Goal: Find specific page/section: Find specific page/section

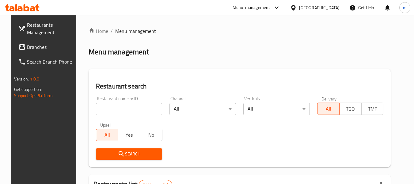
click at [297, 8] on icon at bounding box center [293, 8] width 6 height 6
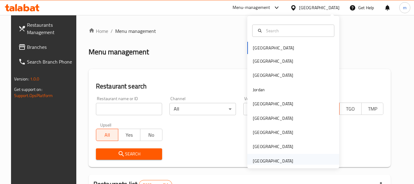
click at [264, 162] on div "[GEOGRAPHIC_DATA]" at bounding box center [273, 160] width 40 height 7
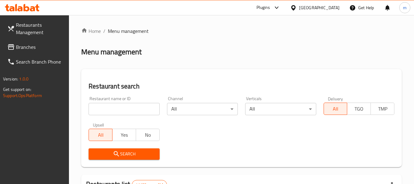
drag, startPoint x: 44, startPoint y: 48, endPoint x: 45, endPoint y: 44, distance: 4.0
click at [44, 48] on span "Branches" at bounding box center [40, 46] width 48 height 7
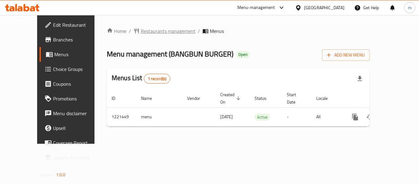
click at [141, 30] on span "Restaurants management" at bounding box center [168, 30] width 55 height 7
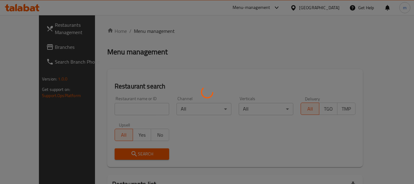
click at [111, 113] on div at bounding box center [207, 92] width 414 height 184
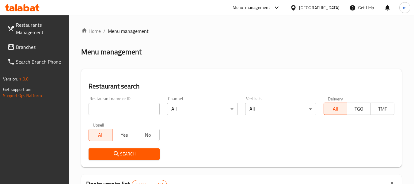
click at [110, 113] on input "search" at bounding box center [124, 109] width 71 height 12
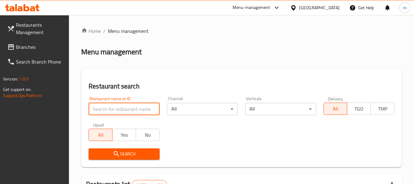
click at [111, 112] on input "search" at bounding box center [124, 109] width 71 height 12
paste input "673794"
type input "673794"
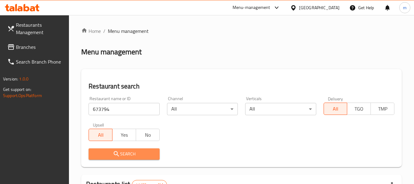
click at [116, 155] on icon "submit" at bounding box center [116, 153] width 5 height 5
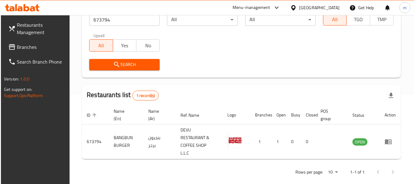
scroll to position [90, 0]
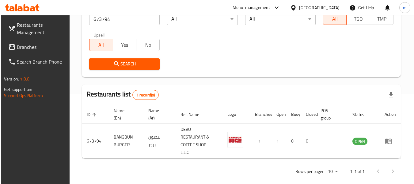
click at [293, 8] on icon at bounding box center [293, 8] width 6 height 6
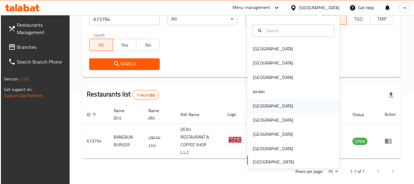
click at [256, 107] on div "Kuwait" at bounding box center [273, 105] width 40 height 7
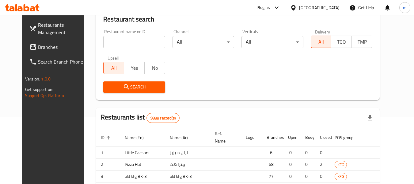
scroll to position [90, 0]
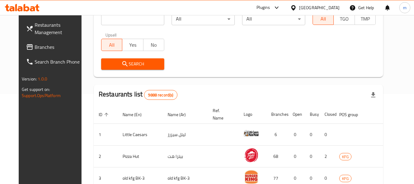
drag, startPoint x: 35, startPoint y: 49, endPoint x: 18, endPoint y: 53, distance: 17.9
click at [35, 49] on span "Branches" at bounding box center [59, 46] width 48 height 7
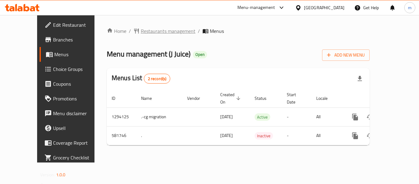
click at [141, 30] on span "Restaurants management" at bounding box center [168, 30] width 55 height 7
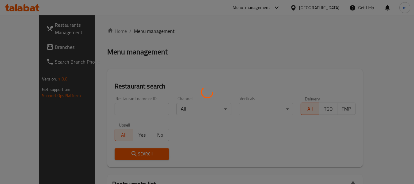
click at [120, 116] on div at bounding box center [207, 92] width 414 height 184
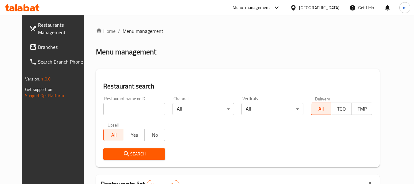
click at [117, 112] on div at bounding box center [207, 92] width 414 height 184
click at [117, 110] on input "search" at bounding box center [134, 109] width 62 height 12
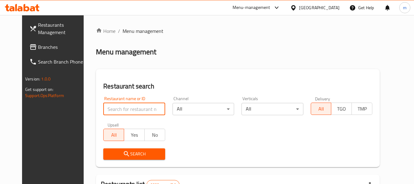
click at [117, 110] on input "search" at bounding box center [134, 109] width 62 height 12
paste input "636874"
type input "636874"
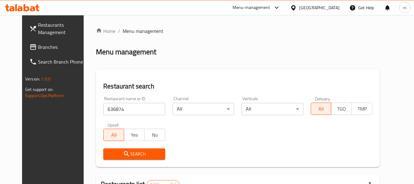
click at [123, 156] on icon "submit" at bounding box center [126, 153] width 7 height 7
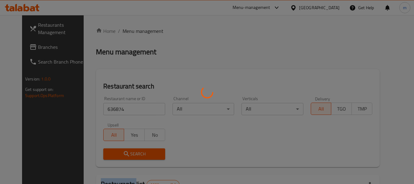
click at [120, 156] on div at bounding box center [207, 92] width 414 height 184
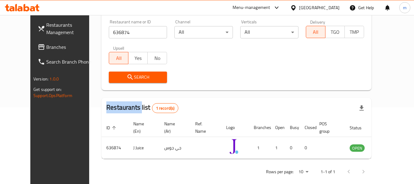
scroll to position [85, 0]
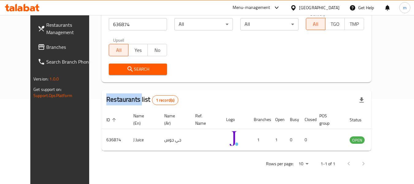
click at [297, 7] on icon at bounding box center [293, 8] width 6 height 6
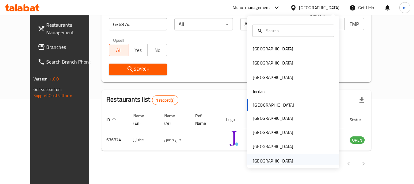
click at [262, 161] on div "[GEOGRAPHIC_DATA]" at bounding box center [273, 160] width 40 height 7
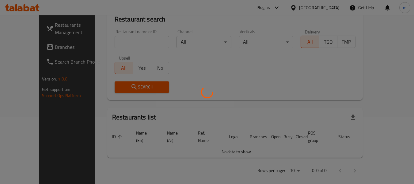
scroll to position [85, 0]
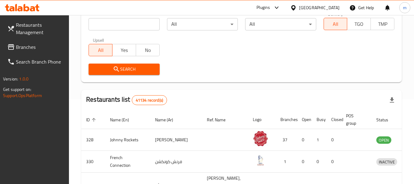
click at [33, 43] on span "Branches" at bounding box center [40, 46] width 48 height 7
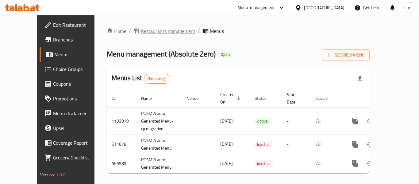
click at [153, 31] on span "Restaurants management" at bounding box center [168, 30] width 55 height 7
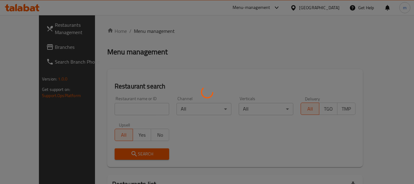
click at [122, 109] on div at bounding box center [207, 92] width 414 height 184
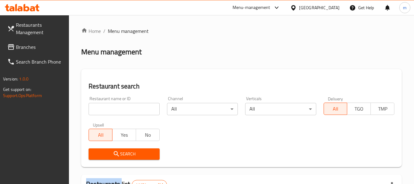
click at [122, 109] on input "search" at bounding box center [124, 109] width 71 height 12
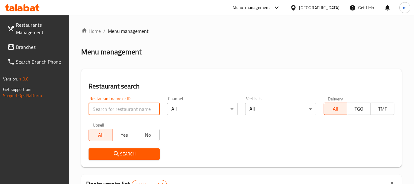
click at [122, 109] on input "search" at bounding box center [124, 109] width 71 height 12
paste input "24693"
type input "24693"
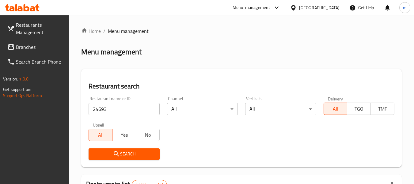
drag, startPoint x: 127, startPoint y: 153, endPoint x: 245, endPoint y: 146, distance: 118.3
click at [130, 153] on span "Search" at bounding box center [124, 154] width 61 height 8
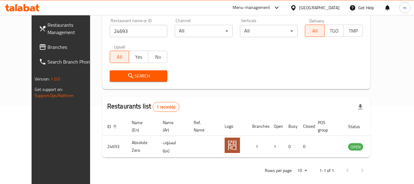
scroll to position [85, 0]
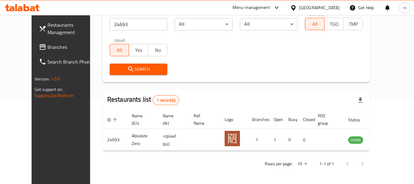
drag, startPoint x: 21, startPoint y: 46, endPoint x: 32, endPoint y: 44, distance: 11.0
click at [48, 46] on span "Branches" at bounding box center [72, 46] width 48 height 7
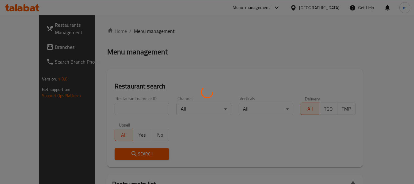
click at [115, 108] on div at bounding box center [207, 92] width 414 height 184
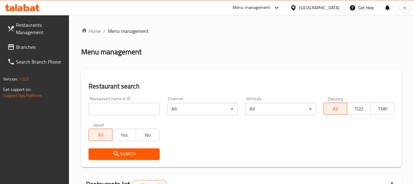
drag, startPoint x: 102, startPoint y: 112, endPoint x: 103, endPoint y: 108, distance: 4.4
click at [102, 112] on input "search" at bounding box center [124, 109] width 71 height 12
paste input "703088"
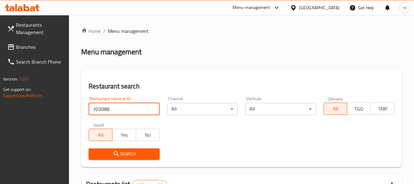
type input "703088"
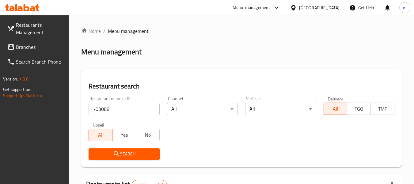
click at [119, 151] on icon "submit" at bounding box center [116, 153] width 7 height 7
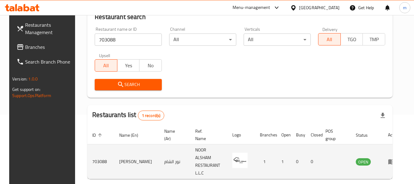
scroll to position [85, 0]
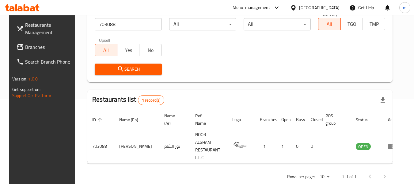
drag, startPoint x: 30, startPoint y: 45, endPoint x: 8, endPoint y: 48, distance: 22.2
click at [30, 45] on span "Branches" at bounding box center [49, 46] width 48 height 7
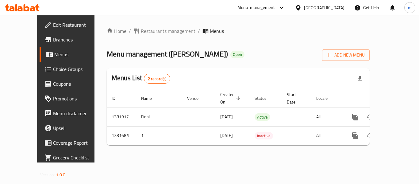
click at [121, 30] on div "Home / Restaurants management / Menus Menu management ( Sheikh Al Mandi ) Open …" at bounding box center [238, 88] width 263 height 123
click at [141, 30] on span "Restaurants management" at bounding box center [168, 30] width 55 height 7
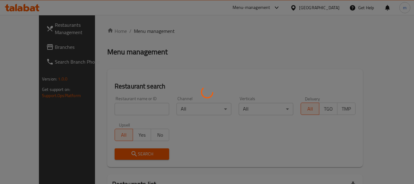
click at [116, 114] on div at bounding box center [207, 92] width 414 height 184
click at [113, 111] on div at bounding box center [207, 92] width 414 height 184
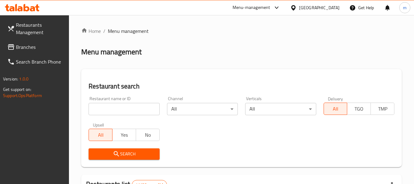
click at [113, 111] on input "search" at bounding box center [124, 109] width 71 height 12
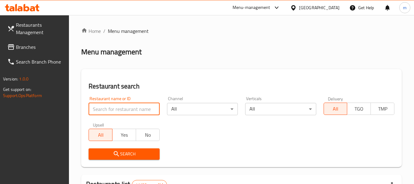
click at [113, 111] on input "search" at bounding box center [124, 109] width 71 height 12
paste input "694514"
type input "694514"
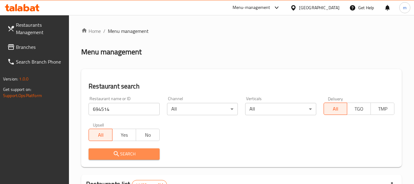
click at [113, 151] on span "Search" at bounding box center [124, 154] width 61 height 8
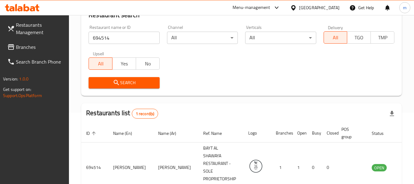
scroll to position [98, 0]
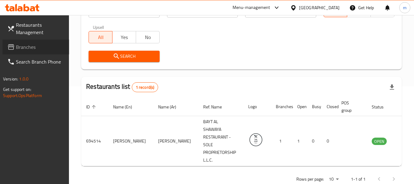
click at [31, 47] on span "Branches" at bounding box center [40, 46] width 48 height 7
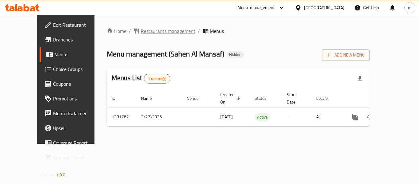
click at [143, 33] on span "Restaurants management" at bounding box center [168, 30] width 55 height 7
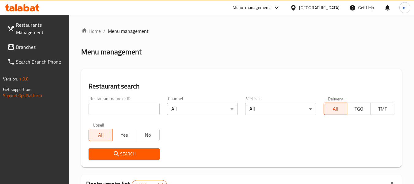
click at [113, 111] on input "search" at bounding box center [124, 109] width 71 height 12
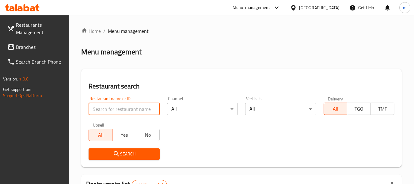
paste input "694529"
type input "694529"
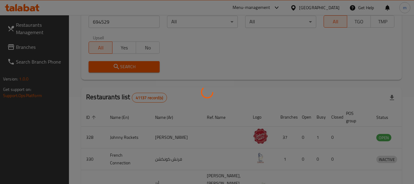
scroll to position [92, 0]
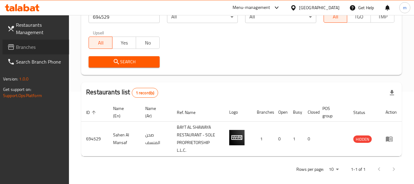
click at [25, 50] on span "Branches" at bounding box center [40, 46] width 48 height 7
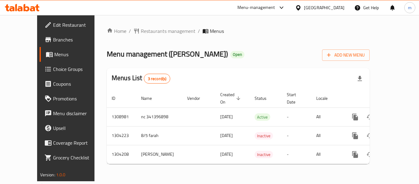
click at [135, 29] on div at bounding box center [209, 92] width 419 height 184
click at [141, 31] on span "Restaurants management" at bounding box center [168, 30] width 55 height 7
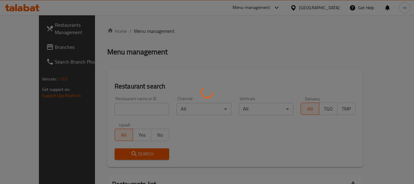
click at [117, 108] on div at bounding box center [207, 92] width 414 height 184
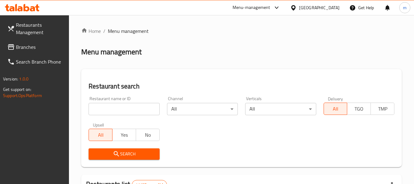
click at [109, 110] on div at bounding box center [207, 92] width 414 height 184
click at [109, 110] on input "search" at bounding box center [124, 109] width 71 height 12
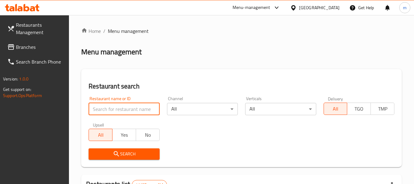
paste input "703088"
type input "703088"
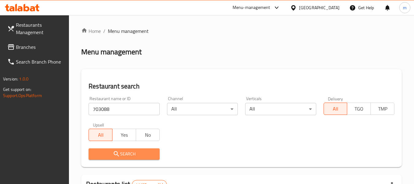
click at [116, 155] on icon "submit" at bounding box center [116, 153] width 5 height 5
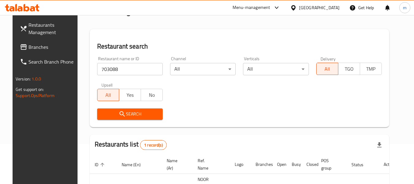
scroll to position [82, 0]
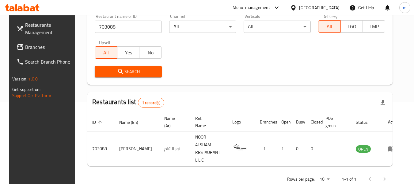
click at [35, 46] on span "Branches" at bounding box center [49, 46] width 48 height 7
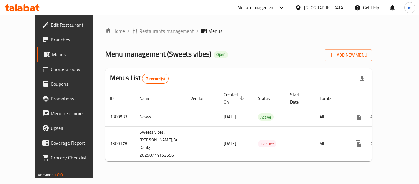
click at [141, 30] on span "Restaurants management" at bounding box center [166, 30] width 55 height 7
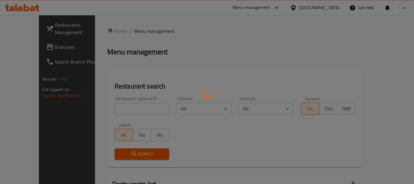
click at [129, 107] on div at bounding box center [207, 92] width 414 height 184
click at [112, 109] on div at bounding box center [207, 92] width 414 height 184
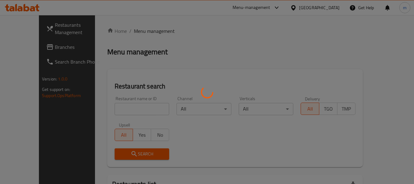
click at [110, 110] on div at bounding box center [207, 92] width 414 height 184
click at [112, 110] on div at bounding box center [207, 92] width 414 height 184
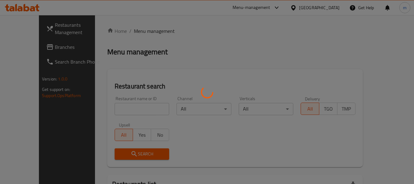
click at [112, 110] on div at bounding box center [207, 92] width 414 height 184
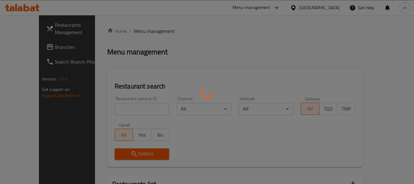
click at [112, 110] on div at bounding box center [207, 92] width 414 height 184
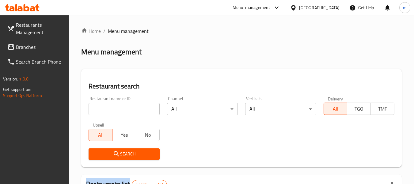
click at [112, 110] on div at bounding box center [207, 92] width 414 height 184
click at [112, 110] on input "search" at bounding box center [124, 109] width 71 height 12
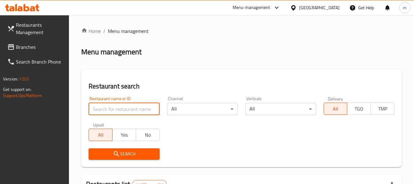
paste input "701656"
type input "701656"
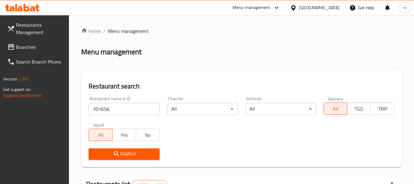
click at [118, 154] on icon "submit" at bounding box center [116, 153] width 7 height 7
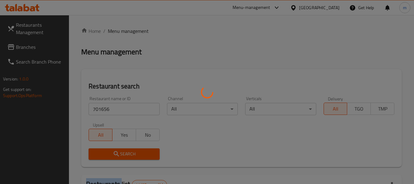
click at [118, 154] on div at bounding box center [207, 92] width 414 height 184
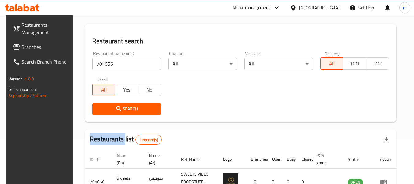
scroll to position [90, 0]
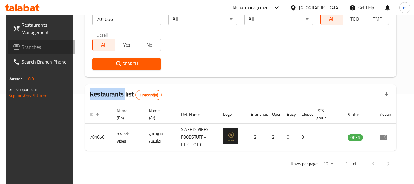
click at [44, 46] on span "Branches" at bounding box center [45, 46] width 48 height 7
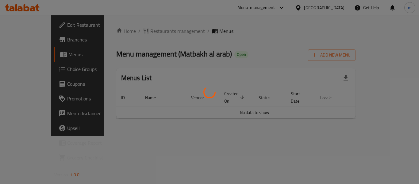
click at [140, 31] on div at bounding box center [209, 92] width 419 height 184
click at [140, 32] on div at bounding box center [209, 92] width 419 height 184
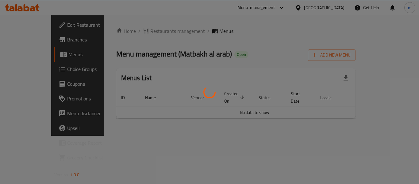
click at [140, 32] on div at bounding box center [209, 92] width 419 height 184
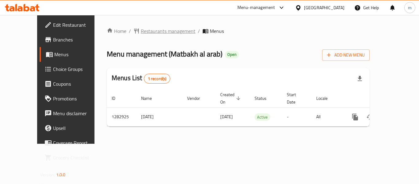
click at [141, 32] on span "Restaurants management" at bounding box center [168, 30] width 55 height 7
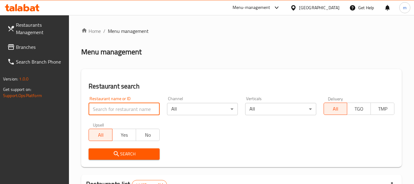
click at [108, 107] on input "search" at bounding box center [124, 109] width 71 height 12
paste input "695041"
type input "695041"
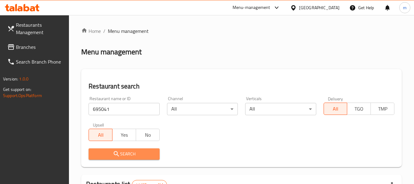
click at [122, 155] on span "Search" at bounding box center [124, 154] width 61 height 8
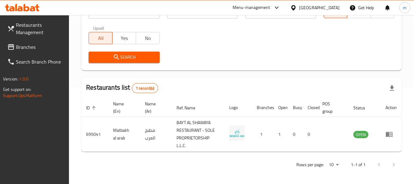
scroll to position [98, 0]
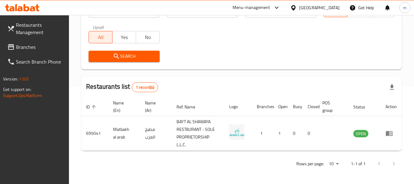
click at [33, 46] on span "Branches" at bounding box center [40, 46] width 48 height 7
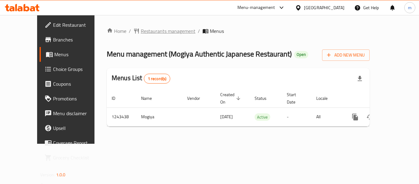
click at [141, 29] on span "Restaurants management" at bounding box center [168, 30] width 55 height 7
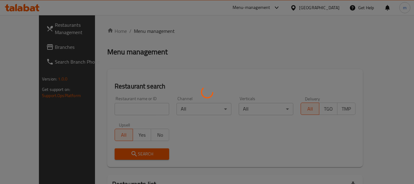
click at [110, 105] on div at bounding box center [207, 92] width 414 height 184
click at [109, 108] on div at bounding box center [207, 92] width 414 height 184
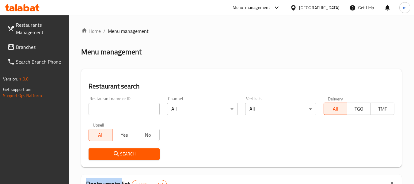
click at [109, 108] on div at bounding box center [207, 92] width 414 height 184
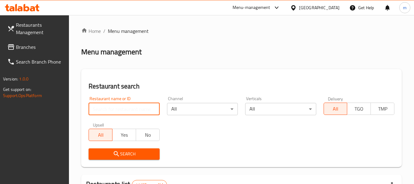
drag, startPoint x: 109, startPoint y: 108, endPoint x: 107, endPoint y: 101, distance: 7.2
click at [109, 108] on input "search" at bounding box center [124, 109] width 71 height 12
paste input "681624"
type input "681624"
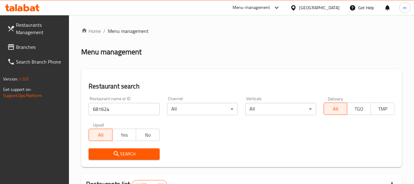
click at [109, 151] on span "Search" at bounding box center [124, 154] width 61 height 8
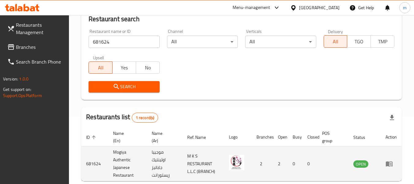
scroll to position [92, 0]
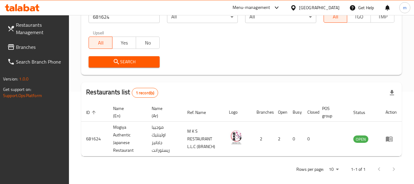
drag, startPoint x: 7, startPoint y: 47, endPoint x: 10, endPoint y: 47, distance: 3.1
click at [7, 47] on icon at bounding box center [10, 46] width 7 height 7
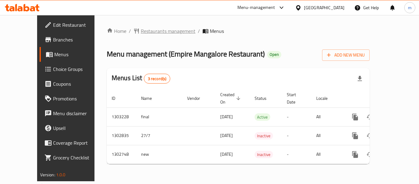
click at [149, 30] on span "Restaurants management" at bounding box center [168, 30] width 55 height 7
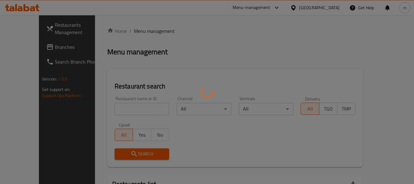
click at [117, 111] on div at bounding box center [207, 92] width 414 height 184
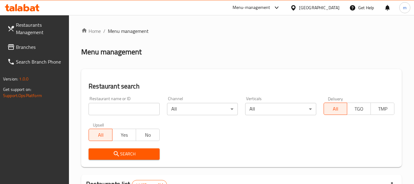
click at [113, 109] on input "search" at bounding box center [124, 109] width 71 height 12
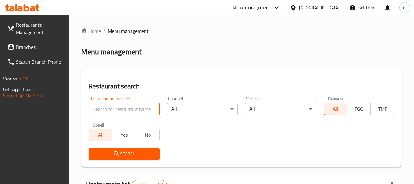
click at [113, 109] on input "search" at bounding box center [124, 109] width 71 height 12
paste input "617058"
type input "617058"
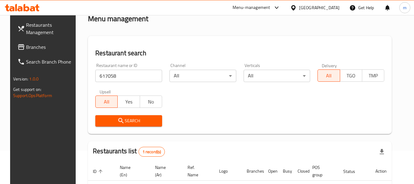
scroll to position [90, 0]
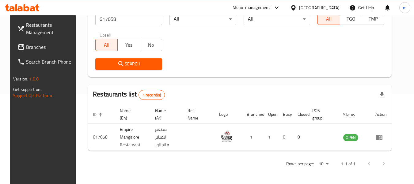
click at [294, 7] on icon at bounding box center [293, 8] width 6 height 6
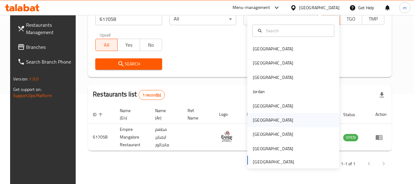
click at [255, 121] on div "Oman" at bounding box center [273, 120] width 40 height 7
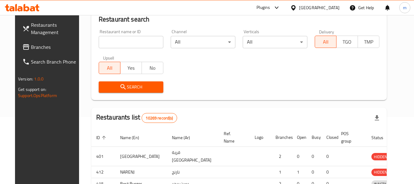
scroll to position [90, 0]
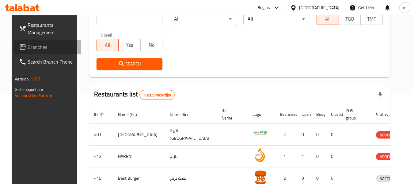
click at [39, 46] on span "Branches" at bounding box center [52, 46] width 48 height 7
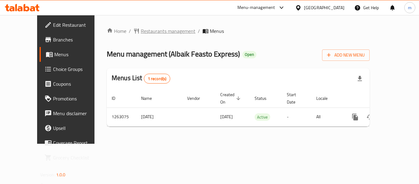
click at [149, 31] on span "Restaurants management" at bounding box center [168, 30] width 55 height 7
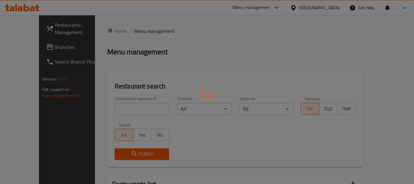
click at [132, 108] on div at bounding box center [207, 92] width 414 height 184
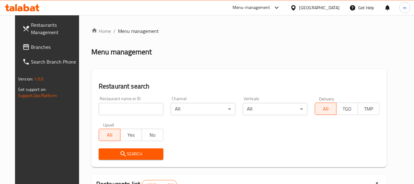
click at [117, 109] on input "search" at bounding box center [131, 109] width 65 height 12
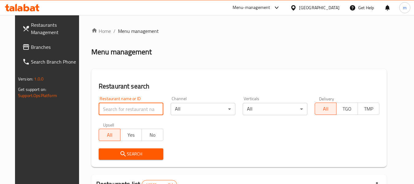
click at [117, 109] on input "search" at bounding box center [131, 109] width 65 height 12
paste input "685826"
type input "685826"
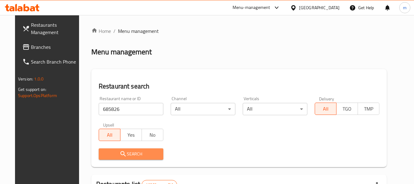
click at [131, 151] on span "Search" at bounding box center [131, 154] width 55 height 8
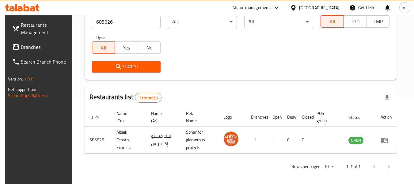
scroll to position [90, 0]
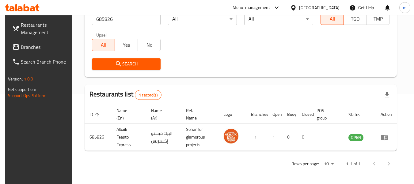
click at [296, 8] on icon at bounding box center [293, 7] width 4 height 5
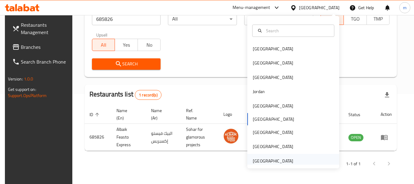
click at [261, 158] on div "[GEOGRAPHIC_DATA]" at bounding box center [273, 160] width 40 height 7
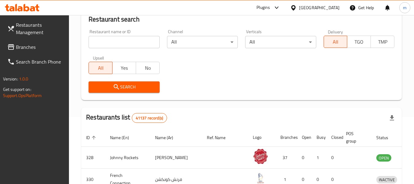
scroll to position [90, 0]
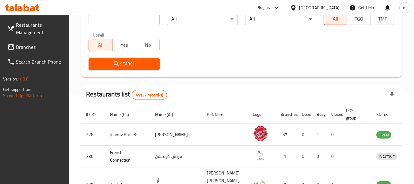
click at [37, 44] on span "Branches" at bounding box center [40, 46] width 48 height 7
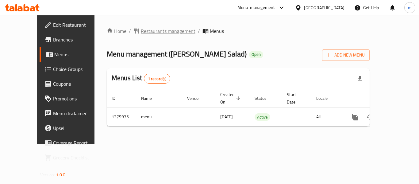
click at [144, 29] on span "Restaurants management" at bounding box center [168, 30] width 55 height 7
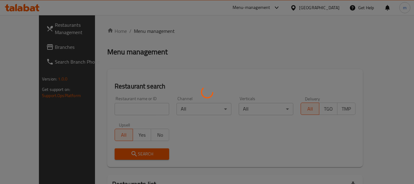
click at [116, 109] on div at bounding box center [207, 92] width 414 height 184
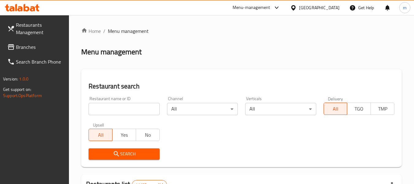
click at [116, 110] on input "search" at bounding box center [124, 109] width 71 height 12
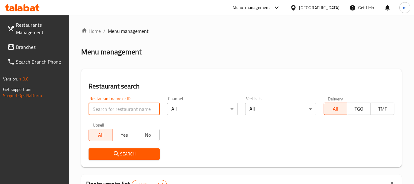
click at [116, 110] on input "search" at bounding box center [124, 109] width 71 height 12
paste input "693541"
type input "693541"
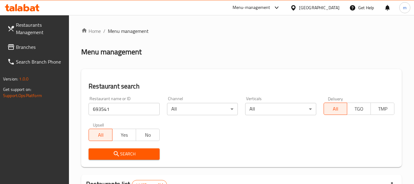
click at [122, 155] on span "Search" at bounding box center [124, 154] width 61 height 8
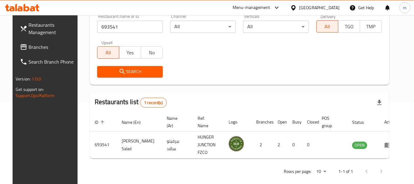
scroll to position [85, 0]
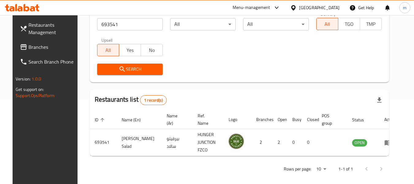
click at [293, 6] on icon at bounding box center [293, 7] width 4 height 5
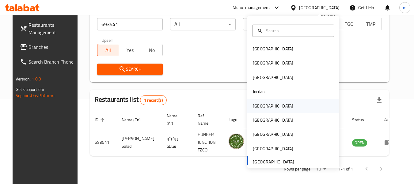
click at [257, 106] on div "[GEOGRAPHIC_DATA]" at bounding box center [273, 105] width 40 height 7
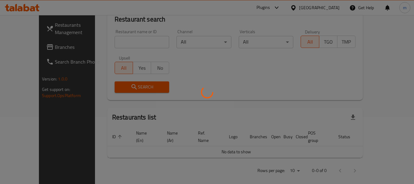
scroll to position [85, 0]
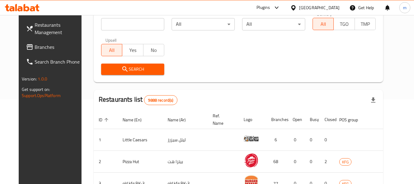
click at [36, 47] on span "Branches" at bounding box center [59, 46] width 48 height 7
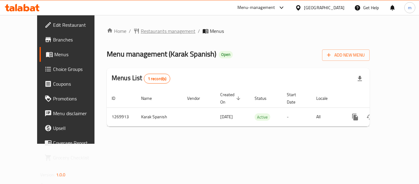
click at [148, 33] on span "Restaurants management" at bounding box center [168, 30] width 55 height 7
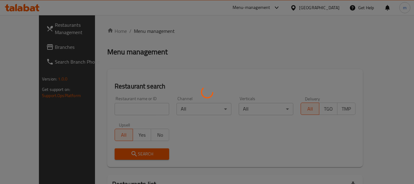
click at [121, 105] on div at bounding box center [207, 92] width 414 height 184
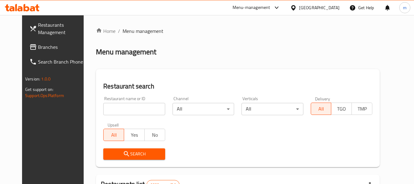
click at [113, 107] on input "search" at bounding box center [134, 109] width 62 height 12
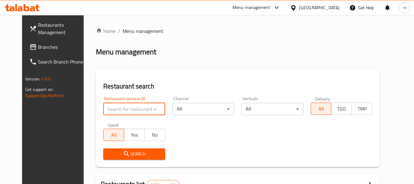
click at [113, 107] on input "search" at bounding box center [134, 109] width 62 height 12
paste input "688901"
type input "688901"
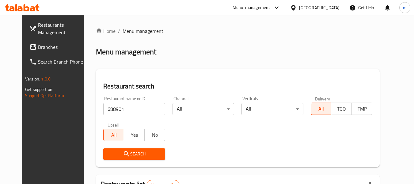
click at [121, 153] on span "Search" at bounding box center [134, 154] width 52 height 8
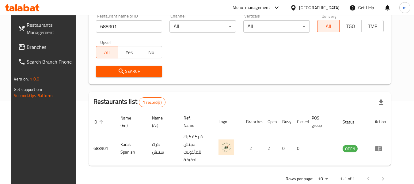
scroll to position [85, 0]
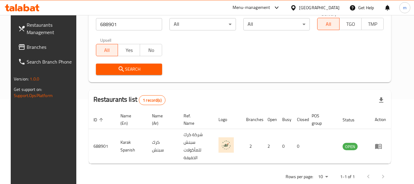
drag, startPoint x: 35, startPoint y: 47, endPoint x: 7, endPoint y: 47, distance: 27.9
click at [35, 47] on span "Branches" at bounding box center [51, 46] width 48 height 7
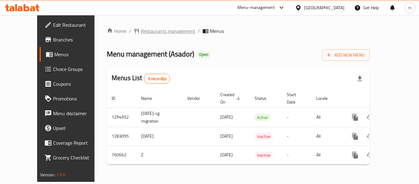
click at [142, 30] on span "Restaurants management" at bounding box center [168, 30] width 55 height 7
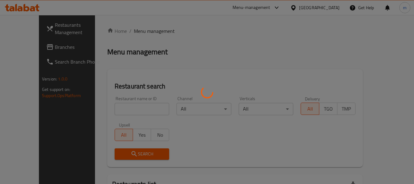
click at [116, 112] on div at bounding box center [207, 92] width 414 height 184
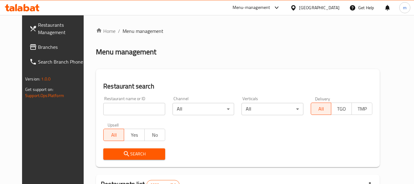
click at [108, 111] on input "search" at bounding box center [134, 109] width 62 height 12
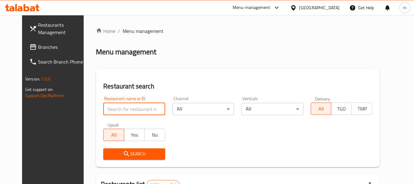
click at [108, 111] on input "search" at bounding box center [134, 109] width 62 height 12
paste input "648295"
type input "648295"
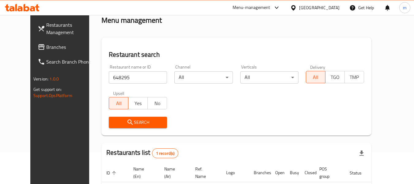
scroll to position [85, 0]
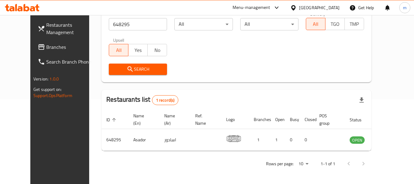
drag, startPoint x: 28, startPoint y: 46, endPoint x: 32, endPoint y: 43, distance: 5.5
click at [46, 46] on span "Branches" at bounding box center [70, 46] width 48 height 7
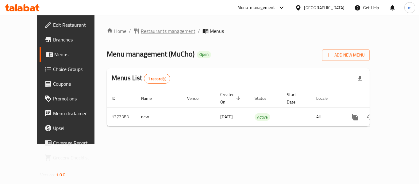
click at [141, 31] on span "Restaurants management" at bounding box center [168, 30] width 55 height 7
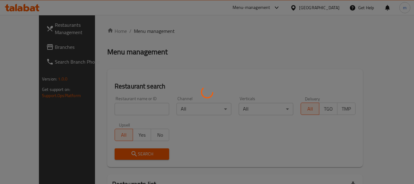
click at [125, 108] on div at bounding box center [207, 92] width 414 height 184
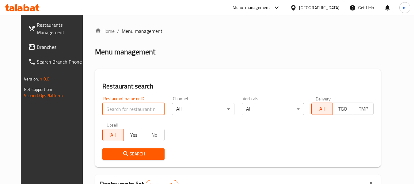
click at [115, 110] on input "search" at bounding box center [133, 109] width 62 height 12
paste input "690239"
type input "690239"
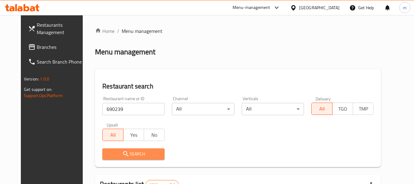
click at [131, 154] on span "Search" at bounding box center [133, 154] width 52 height 8
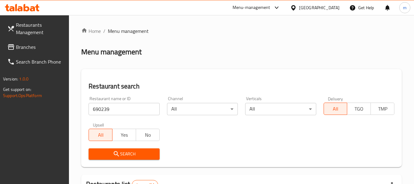
click at [296, 6] on icon at bounding box center [293, 7] width 4 height 5
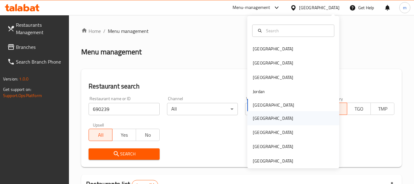
click at [256, 118] on div "[GEOGRAPHIC_DATA]" at bounding box center [273, 118] width 40 height 7
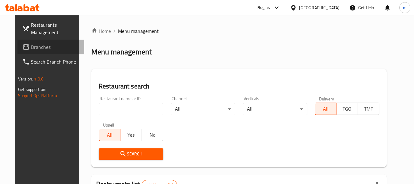
click at [31, 48] on span "Branches" at bounding box center [55, 46] width 48 height 7
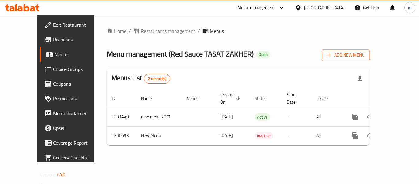
click at [149, 30] on span "Restaurants management" at bounding box center [168, 30] width 55 height 7
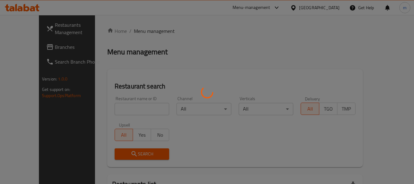
click at [109, 108] on div at bounding box center [207, 92] width 414 height 184
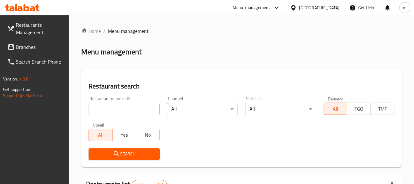
click at [109, 108] on input "search" at bounding box center [124, 109] width 71 height 12
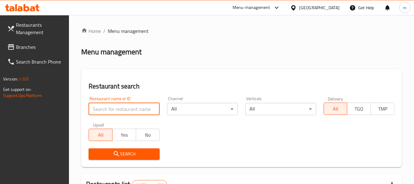
click at [109, 108] on input "search" at bounding box center [124, 109] width 71 height 12
paste input "701762"
type input "701762"
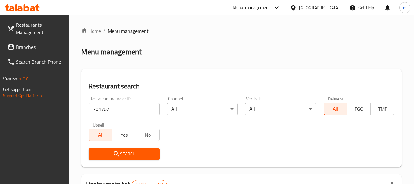
click at [113, 152] on icon "submit" at bounding box center [116, 153] width 7 height 7
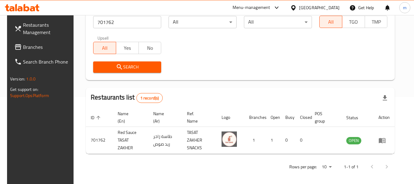
scroll to position [90, 0]
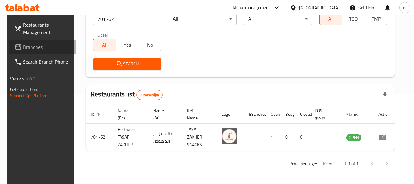
click at [28, 46] on span "Branches" at bounding box center [47, 46] width 48 height 7
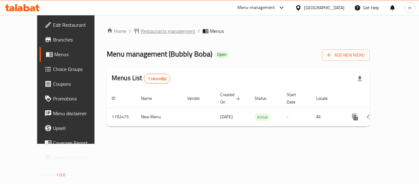
click at [143, 31] on span "Restaurants management" at bounding box center [168, 30] width 55 height 7
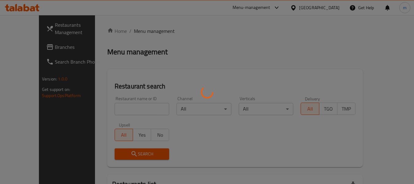
click at [118, 109] on div at bounding box center [207, 92] width 414 height 184
click at [111, 110] on div at bounding box center [207, 92] width 414 height 184
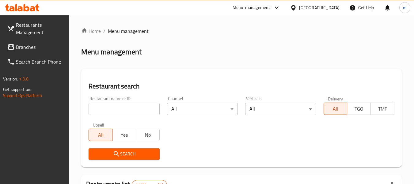
drag, startPoint x: 102, startPoint y: 111, endPoint x: 105, endPoint y: 108, distance: 4.3
click at [102, 111] on input "search" at bounding box center [124, 109] width 71 height 12
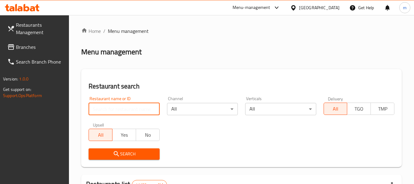
paste input "667402"
type input "667402"
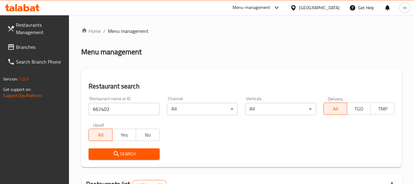
click at [121, 155] on span "Search" at bounding box center [124, 154] width 61 height 8
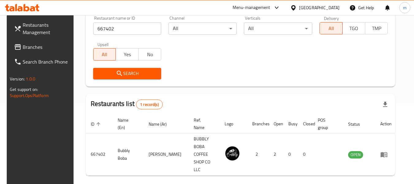
scroll to position [90, 0]
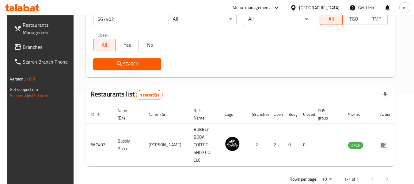
click at [295, 8] on icon at bounding box center [293, 7] width 4 height 5
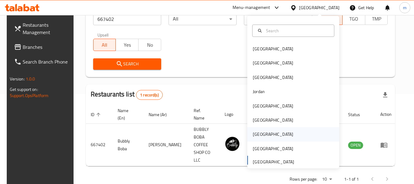
click at [253, 134] on div "[GEOGRAPHIC_DATA]" at bounding box center [273, 134] width 40 height 7
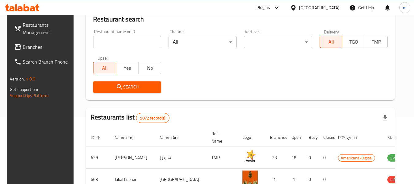
scroll to position [90, 0]
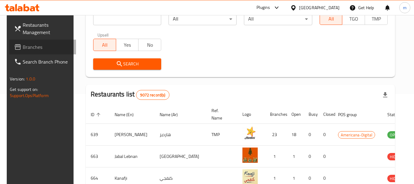
click at [23, 46] on span "Branches" at bounding box center [47, 46] width 48 height 7
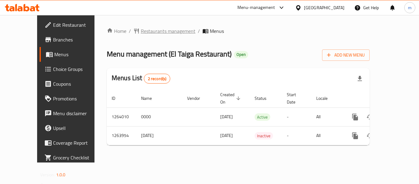
click at [141, 31] on span "Restaurants management" at bounding box center [168, 30] width 55 height 7
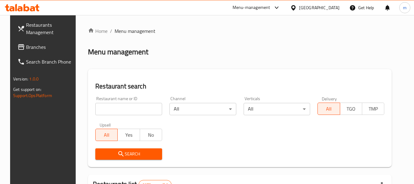
click at [119, 105] on div at bounding box center [207, 92] width 414 height 184
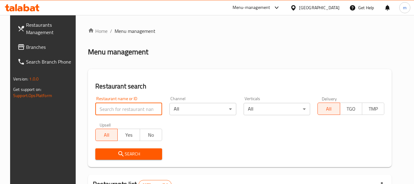
click at [119, 113] on input "search" at bounding box center [128, 109] width 67 height 12
paste input "686147"
type input "686147"
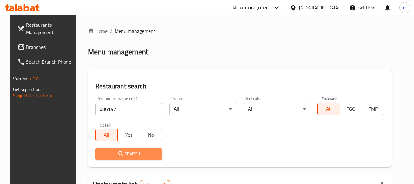
click at [118, 153] on icon "submit" at bounding box center [120, 153] width 7 height 7
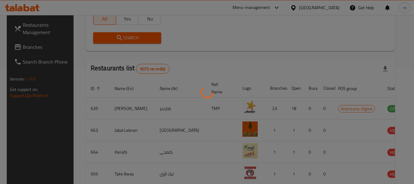
scroll to position [85, 0]
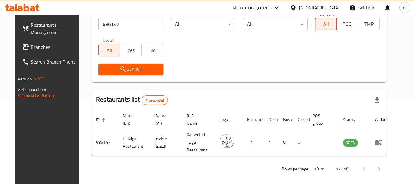
click at [297, 7] on icon at bounding box center [293, 8] width 6 height 6
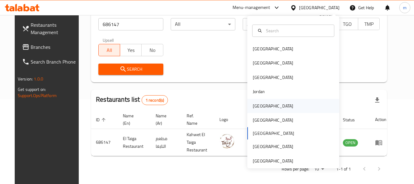
click at [258, 106] on div "[GEOGRAPHIC_DATA]" at bounding box center [273, 105] width 40 height 7
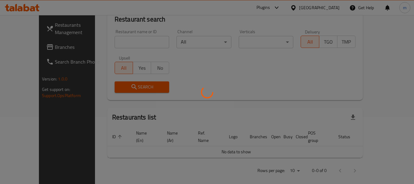
scroll to position [85, 0]
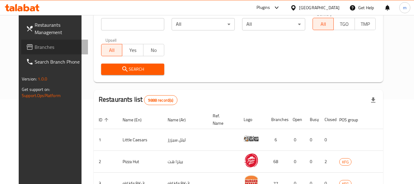
click at [40, 47] on span "Branches" at bounding box center [59, 46] width 48 height 7
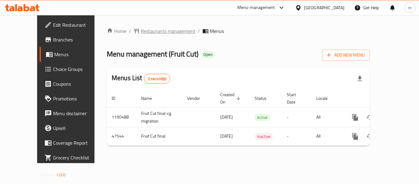
click at [143, 30] on span "Restaurants management" at bounding box center [168, 30] width 55 height 7
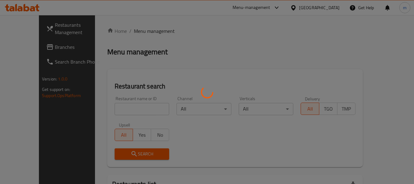
click at [118, 109] on div at bounding box center [207, 92] width 414 height 184
click at [111, 110] on div at bounding box center [207, 92] width 414 height 184
click at [97, 110] on div at bounding box center [207, 92] width 414 height 184
click at [128, 112] on div at bounding box center [207, 92] width 414 height 184
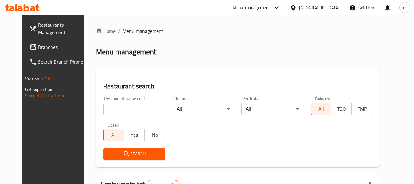
click at [133, 109] on input "search" at bounding box center [134, 109] width 62 height 12
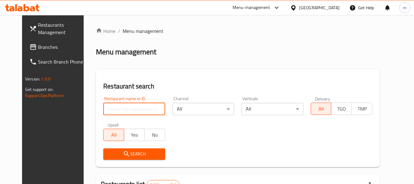
paste input "24156"
type input "24156"
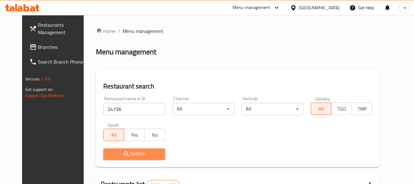
click at [121, 151] on span "Search" at bounding box center [134, 154] width 52 height 8
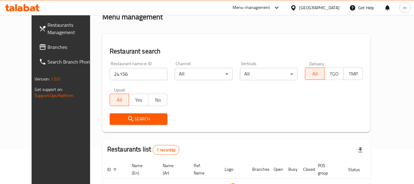
scroll to position [85, 0]
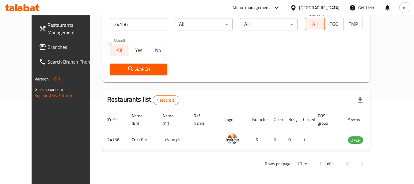
click at [299, 6] on div at bounding box center [294, 7] width 9 height 7
click at [32, 113] on div "Restaurants Management Branches Search Branch Phone Version: 1.0.0 Get support …" at bounding box center [66, 107] width 69 height 184
click at [48, 43] on span "Branches" at bounding box center [72, 46] width 48 height 7
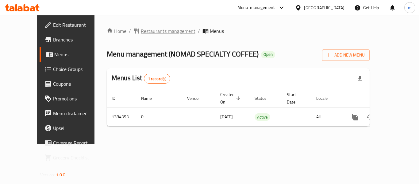
click at [147, 30] on span "Restaurants management" at bounding box center [168, 30] width 55 height 7
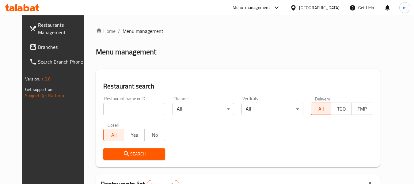
click at [115, 110] on div at bounding box center [207, 92] width 414 height 184
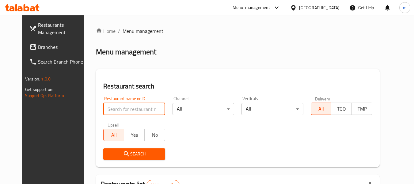
click at [114, 110] on input "search" at bounding box center [134, 109] width 62 height 12
paste input "695641"
type input "695641"
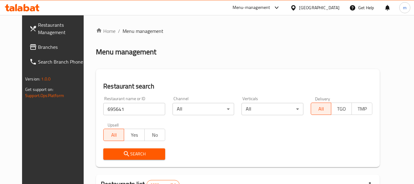
click at [123, 152] on icon "submit" at bounding box center [126, 153] width 7 height 7
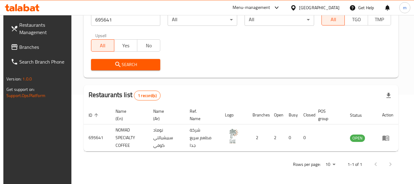
scroll to position [90, 0]
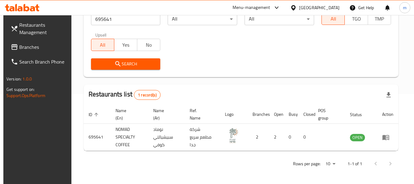
click at [297, 7] on icon at bounding box center [293, 8] width 6 height 6
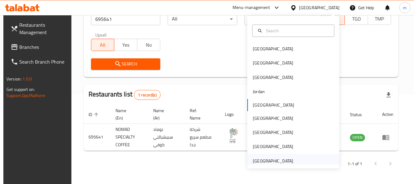
click at [264, 160] on div "[GEOGRAPHIC_DATA]" at bounding box center [273, 160] width 40 height 7
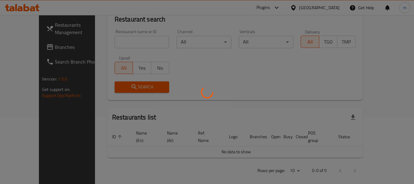
scroll to position [6, 0]
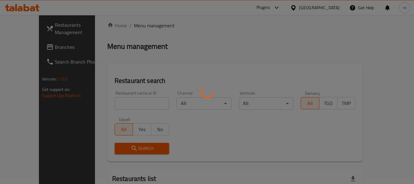
click at [32, 46] on div at bounding box center [207, 92] width 414 height 184
click at [37, 46] on div at bounding box center [207, 92] width 414 height 184
click at [22, 45] on div at bounding box center [207, 92] width 414 height 184
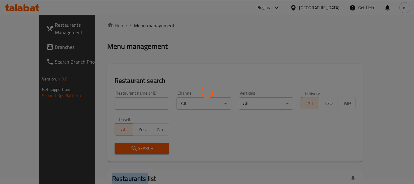
click at [22, 45] on div at bounding box center [207, 92] width 414 height 184
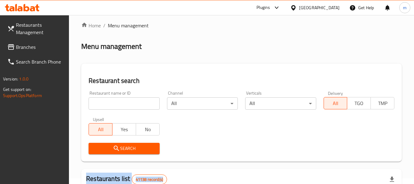
click at [26, 48] on span "Branches" at bounding box center [40, 46] width 48 height 7
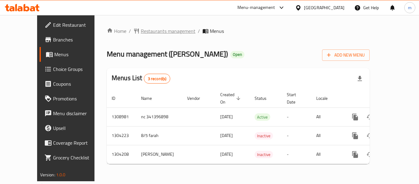
click at [141, 30] on span "Restaurants management" at bounding box center [168, 30] width 55 height 7
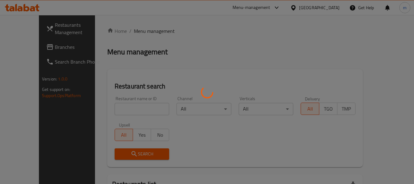
click at [109, 111] on div at bounding box center [207, 92] width 414 height 184
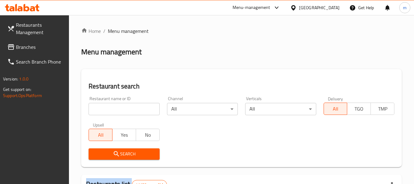
click at [114, 107] on input "search" at bounding box center [124, 109] width 71 height 12
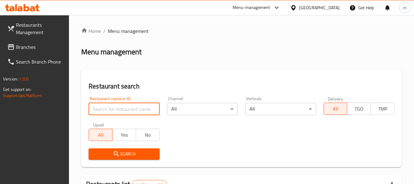
paste input "703088"
type input "703088"
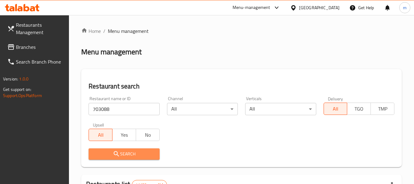
click at [113, 156] on icon "submit" at bounding box center [116, 153] width 7 height 7
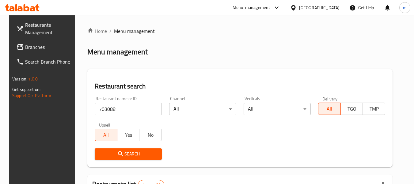
scroll to position [85, 0]
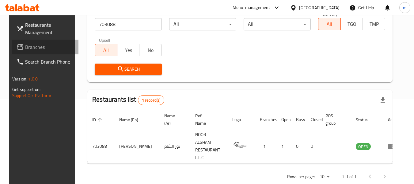
click at [28, 48] on span "Branches" at bounding box center [49, 46] width 48 height 7
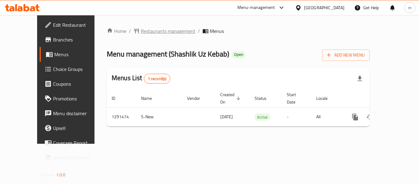
click at [141, 35] on span "Restaurants management" at bounding box center [168, 30] width 55 height 7
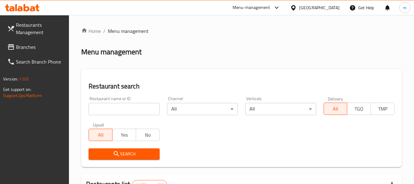
click at [119, 110] on input "search" at bounding box center [124, 109] width 71 height 12
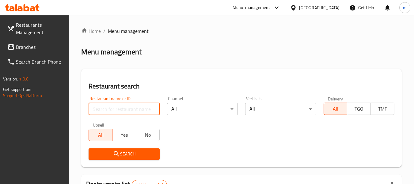
paste input "698737"
type input "698737"
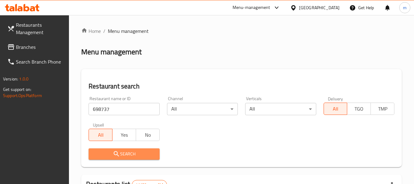
click at [111, 154] on span "Search" at bounding box center [124, 154] width 61 height 8
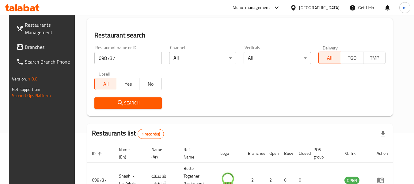
scroll to position [85, 0]
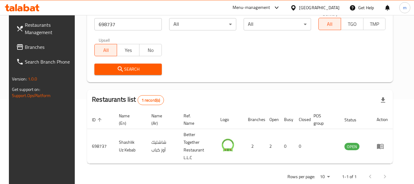
click at [295, 6] on icon at bounding box center [293, 7] width 4 height 5
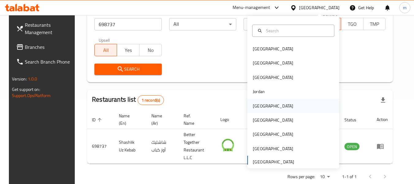
click at [254, 105] on div "[GEOGRAPHIC_DATA]" at bounding box center [273, 105] width 40 height 7
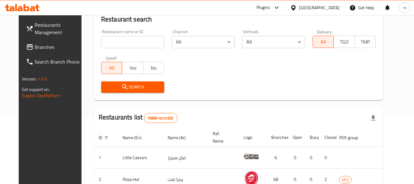
scroll to position [85, 0]
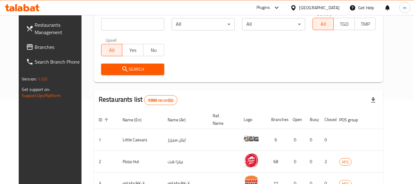
click at [35, 47] on span "Branches" at bounding box center [59, 46] width 48 height 7
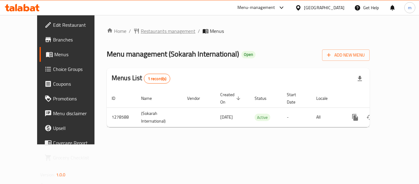
click at [158, 33] on span "Restaurants management" at bounding box center [168, 30] width 55 height 7
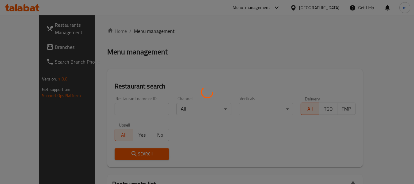
click at [130, 110] on div at bounding box center [207, 92] width 414 height 184
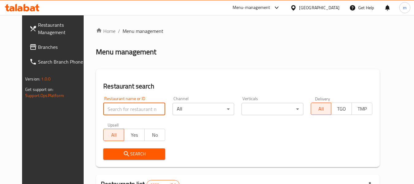
click at [128, 111] on input "search" at bounding box center [134, 109] width 62 height 12
paste input "692953"
type input "692953"
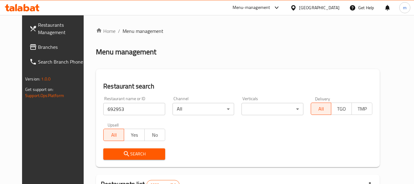
click at [126, 152] on span "Search" at bounding box center [134, 154] width 52 height 8
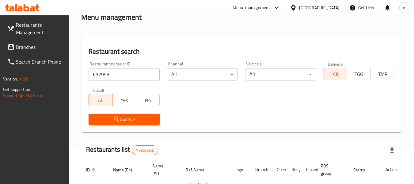
scroll to position [90, 0]
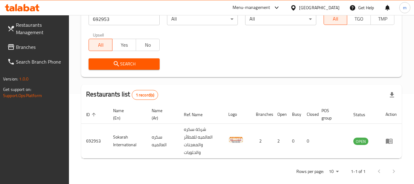
click at [317, 7] on div "[GEOGRAPHIC_DATA]" at bounding box center [315, 7] width 59 height 15
click at [320, 4] on div "[GEOGRAPHIC_DATA]" at bounding box center [315, 7] width 59 height 15
click at [297, 6] on icon at bounding box center [293, 8] width 6 height 6
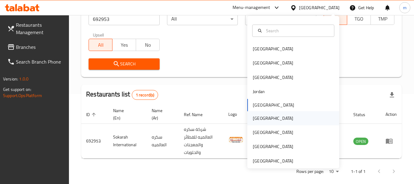
click at [256, 118] on div "[GEOGRAPHIC_DATA]" at bounding box center [273, 118] width 40 height 7
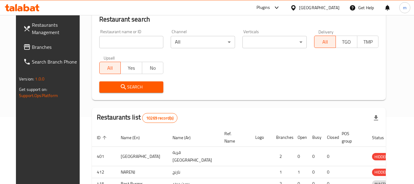
scroll to position [90, 0]
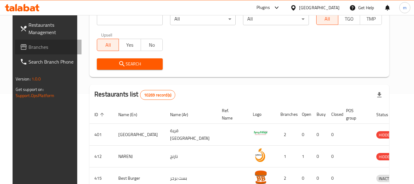
click at [43, 46] on span "Branches" at bounding box center [53, 46] width 48 height 7
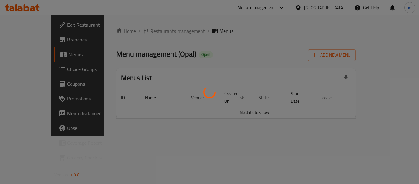
click at [141, 29] on div at bounding box center [209, 92] width 419 height 184
click at [140, 32] on div at bounding box center [209, 92] width 419 height 184
click at [137, 32] on div at bounding box center [209, 92] width 419 height 184
click at [137, 33] on div at bounding box center [209, 92] width 419 height 184
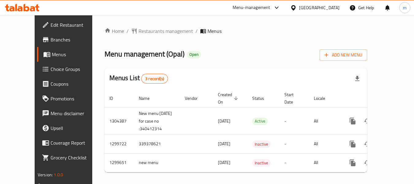
click at [139, 32] on span "Restaurants management" at bounding box center [166, 30] width 55 height 7
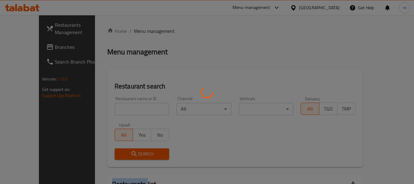
click at [138, 32] on div at bounding box center [207, 92] width 414 height 184
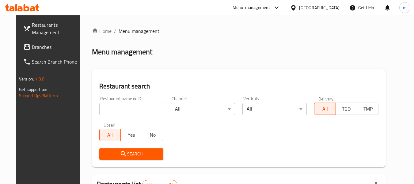
click at [119, 107] on input "search" at bounding box center [131, 109] width 64 height 12
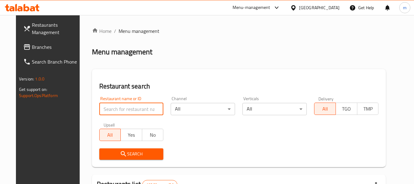
click at [119, 107] on input "search" at bounding box center [131, 109] width 64 height 12
paste input "701453"
type input "701453"
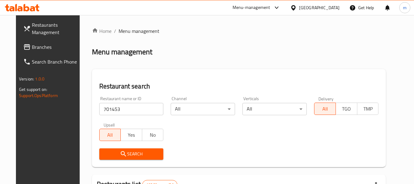
click at [125, 155] on span "Search" at bounding box center [131, 154] width 55 height 8
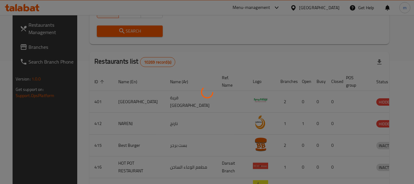
scroll to position [85, 0]
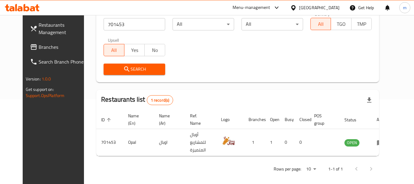
click at [296, 8] on icon at bounding box center [293, 7] width 4 height 5
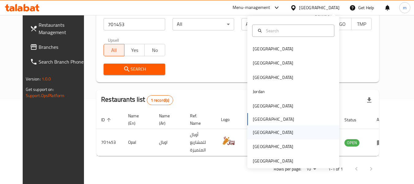
click at [253, 132] on div "Qatar" at bounding box center [273, 132] width 40 height 7
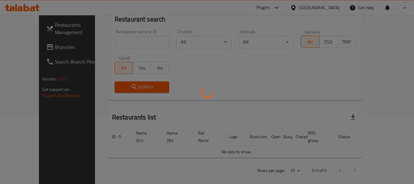
scroll to position [85, 0]
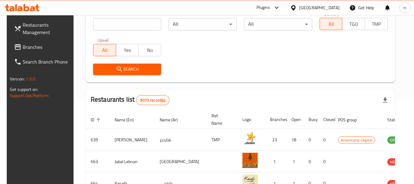
click at [33, 43] on span "Branches" at bounding box center [47, 46] width 48 height 7
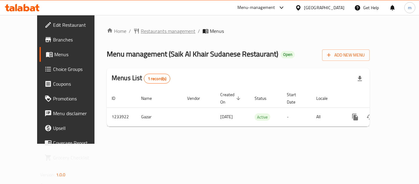
click at [151, 32] on span "Restaurants management" at bounding box center [168, 30] width 55 height 7
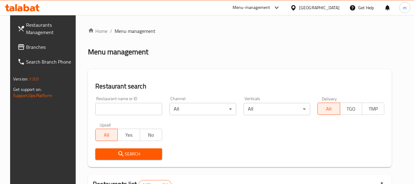
click at [107, 102] on div at bounding box center [207, 92] width 414 height 184
click at [103, 109] on input "search" at bounding box center [128, 109] width 67 height 12
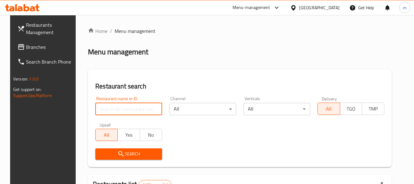
paste input "678290"
type input "678290"
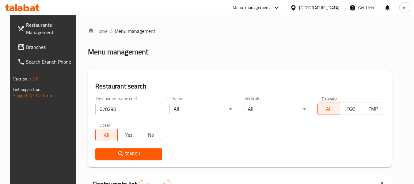
click at [118, 151] on icon "submit" at bounding box center [120, 153] width 7 height 7
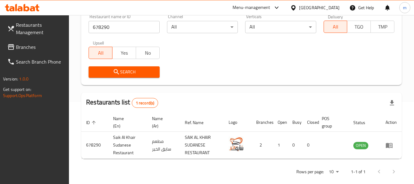
scroll to position [90, 0]
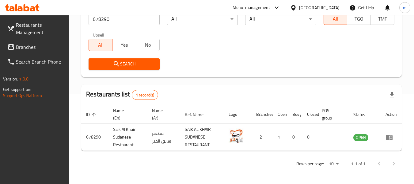
click at [297, 6] on icon at bounding box center [293, 8] width 6 height 6
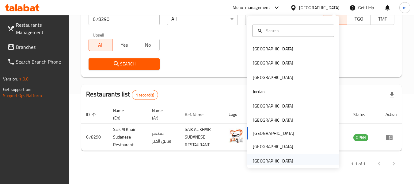
click at [259, 161] on div "[GEOGRAPHIC_DATA]" at bounding box center [273, 160] width 40 height 7
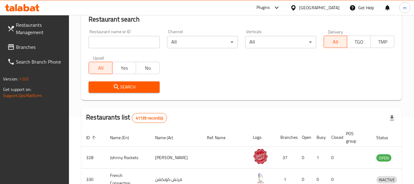
scroll to position [90, 0]
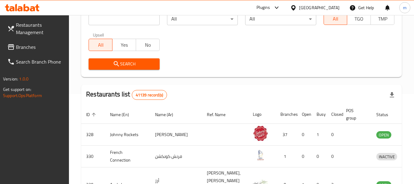
click at [40, 44] on span "Branches" at bounding box center [40, 46] width 48 height 7
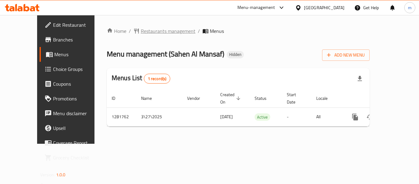
click at [141, 32] on span "Restaurants management" at bounding box center [168, 30] width 55 height 7
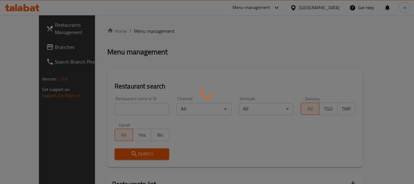
click at [110, 111] on div at bounding box center [207, 92] width 414 height 184
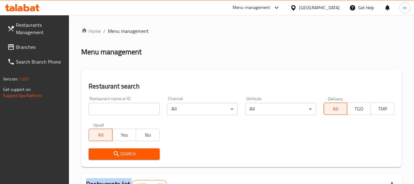
click at [110, 111] on div at bounding box center [207, 92] width 414 height 184
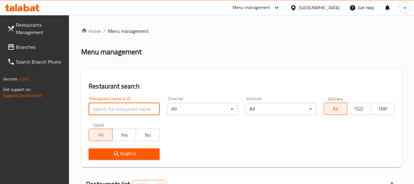
click at [106, 109] on input "search" at bounding box center [124, 109] width 71 height 12
paste input "694529"
type input "694529"
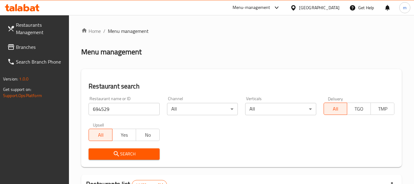
drag, startPoint x: 118, startPoint y: 156, endPoint x: 129, endPoint y: 151, distance: 12.9
click at [118, 156] on icon "submit" at bounding box center [116, 153] width 7 height 7
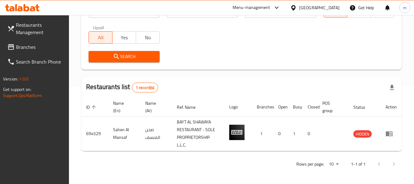
scroll to position [98, 0]
click at [30, 47] on span "Branches" at bounding box center [40, 46] width 48 height 7
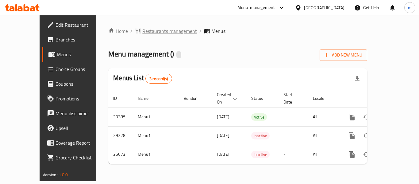
click at [142, 33] on span "Restaurants management" at bounding box center [169, 30] width 55 height 7
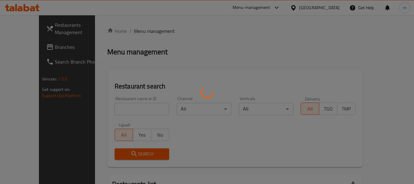
click at [111, 112] on div at bounding box center [207, 92] width 414 height 184
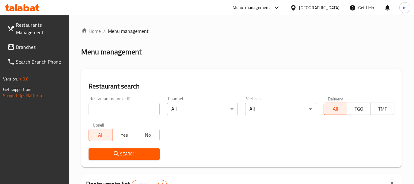
click at [111, 112] on input "search" at bounding box center [124, 109] width 71 height 12
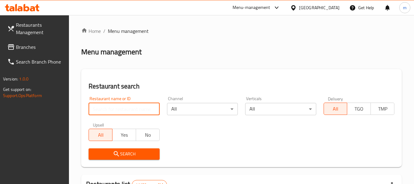
paste input "13899"
type input "13899"
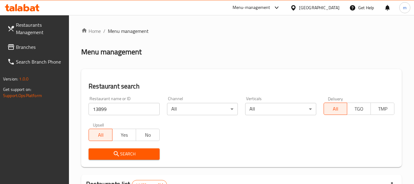
click at [113, 151] on icon "submit" at bounding box center [116, 153] width 7 height 7
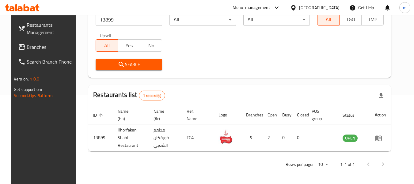
scroll to position [90, 0]
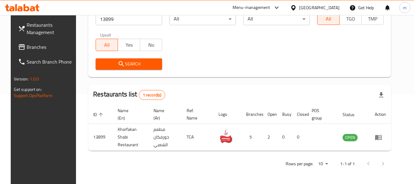
click at [295, 8] on icon at bounding box center [293, 7] width 4 height 5
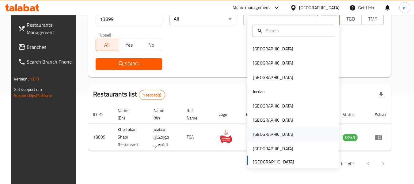
click at [256, 136] on div "[GEOGRAPHIC_DATA]" at bounding box center [273, 134] width 40 height 7
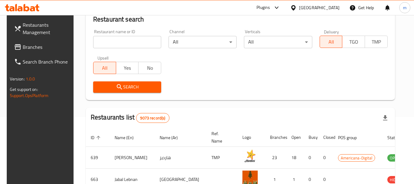
scroll to position [90, 0]
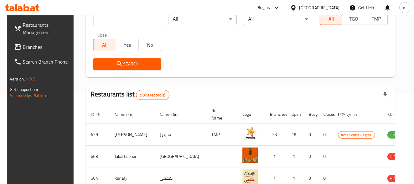
drag, startPoint x: 30, startPoint y: 46, endPoint x: 10, endPoint y: 53, distance: 21.5
click at [30, 46] on span "Branches" at bounding box center [47, 46] width 48 height 7
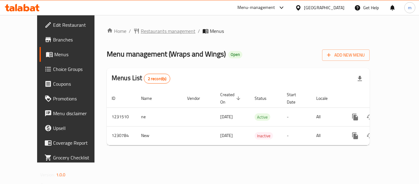
click at [148, 32] on span "Restaurants management" at bounding box center [168, 30] width 55 height 7
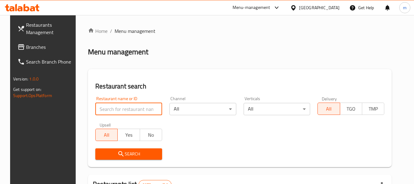
click at [112, 108] on input "search" at bounding box center [128, 109] width 67 height 12
paste input "677246"
type input "677246"
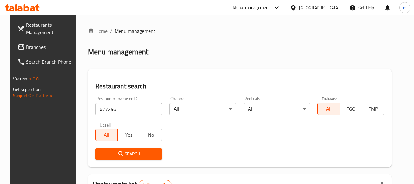
click at [126, 151] on span "Search" at bounding box center [128, 154] width 57 height 8
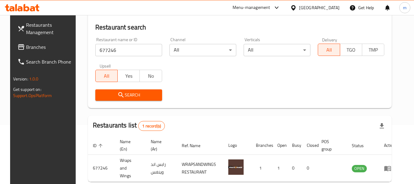
scroll to position [85, 0]
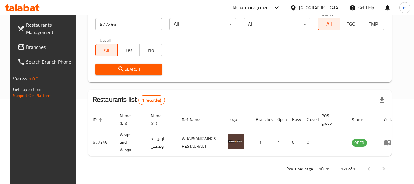
click at [297, 6] on icon at bounding box center [293, 8] width 6 height 6
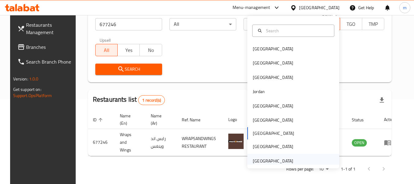
click at [269, 159] on div "[GEOGRAPHIC_DATA]" at bounding box center [273, 160] width 40 height 7
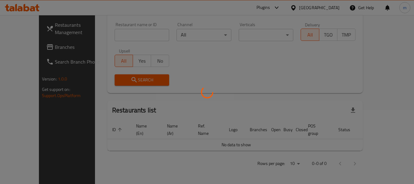
scroll to position [67, 0]
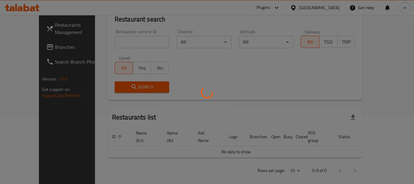
click at [21, 46] on div at bounding box center [207, 92] width 414 height 184
click at [29, 46] on div at bounding box center [207, 92] width 414 height 184
click at [31, 47] on div at bounding box center [207, 92] width 414 height 184
click at [30, 47] on div at bounding box center [207, 92] width 414 height 184
click at [28, 47] on div at bounding box center [207, 92] width 414 height 184
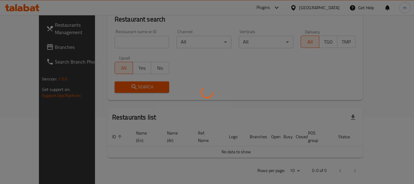
click at [19, 48] on div at bounding box center [207, 92] width 414 height 184
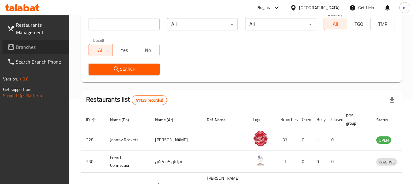
click at [41, 47] on span "Branches" at bounding box center [40, 46] width 48 height 7
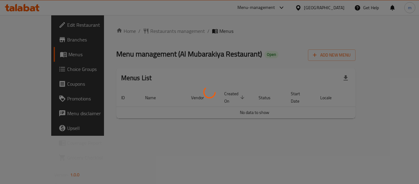
click at [138, 31] on div at bounding box center [209, 92] width 419 height 184
click at [136, 32] on div at bounding box center [209, 92] width 419 height 184
click at [139, 32] on div at bounding box center [209, 92] width 419 height 184
click at [141, 31] on div at bounding box center [209, 92] width 419 height 184
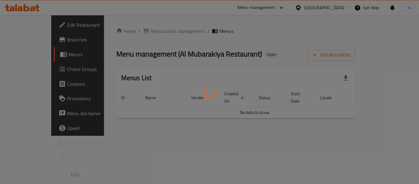
click at [141, 30] on div at bounding box center [209, 92] width 419 height 184
click at [149, 31] on div at bounding box center [209, 92] width 419 height 184
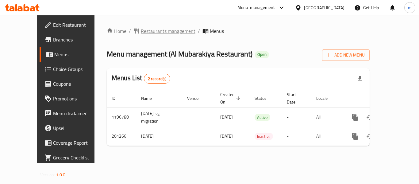
click at [141, 30] on span "Restaurants management" at bounding box center [168, 30] width 55 height 7
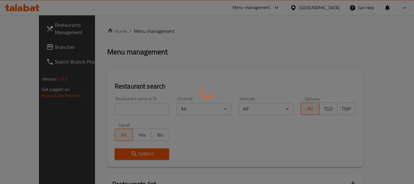
click at [118, 110] on div at bounding box center [207, 92] width 414 height 184
click at [117, 110] on div at bounding box center [207, 92] width 414 height 184
click at [116, 111] on div at bounding box center [207, 92] width 414 height 184
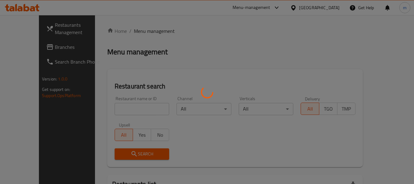
click at [112, 109] on div at bounding box center [207, 92] width 414 height 184
click at [19, 120] on div at bounding box center [207, 92] width 414 height 184
click at [121, 110] on div at bounding box center [207, 92] width 414 height 184
drag, startPoint x: 64, startPoint y: 111, endPoint x: 86, endPoint y: 109, distance: 21.9
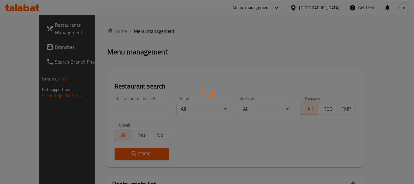
click at [65, 111] on div at bounding box center [207, 92] width 414 height 184
click at [105, 108] on div at bounding box center [207, 92] width 414 height 184
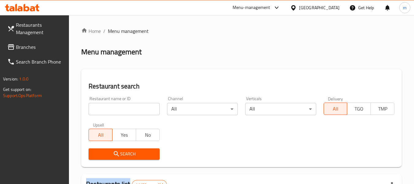
click at [105, 108] on div at bounding box center [207, 92] width 414 height 184
click at [105, 108] on input "search" at bounding box center [124, 109] width 71 height 12
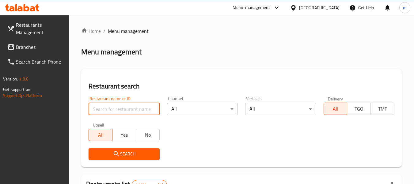
paste input "622189"
type input "622189"
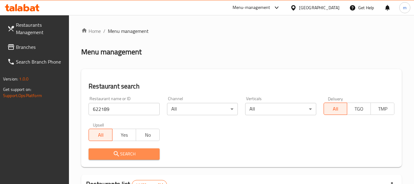
click at [116, 150] on icon "submit" at bounding box center [116, 153] width 7 height 7
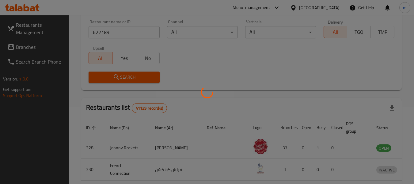
scroll to position [82, 0]
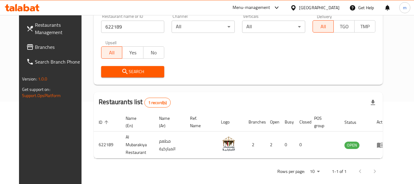
click at [35, 48] on span "Branches" at bounding box center [59, 46] width 48 height 7
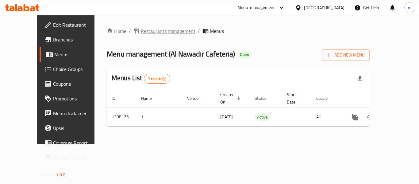
click at [141, 31] on span "Restaurants management" at bounding box center [168, 30] width 55 height 7
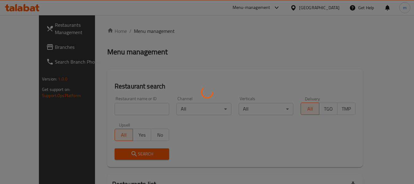
click at [112, 108] on div at bounding box center [207, 92] width 414 height 184
click at [112, 109] on div at bounding box center [207, 92] width 414 height 184
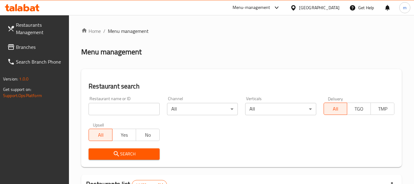
click at [112, 109] on input "search" at bounding box center [124, 109] width 71 height 12
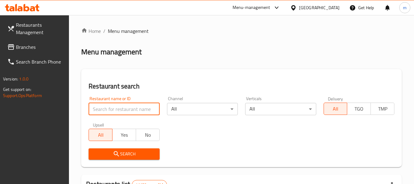
click at [112, 109] on input "search" at bounding box center [124, 109] width 71 height 12
paste input "704479"
type input "704479"
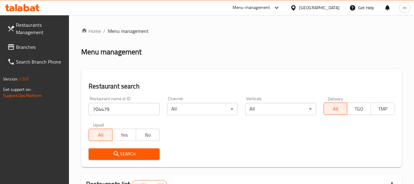
click at [120, 153] on icon "submit" at bounding box center [116, 153] width 7 height 7
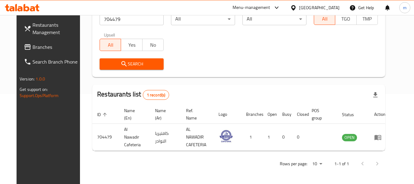
scroll to position [85, 0]
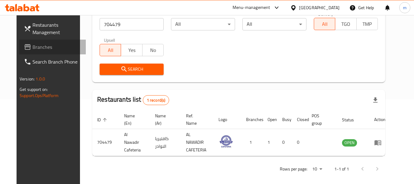
click at [38, 49] on span "Branches" at bounding box center [57, 46] width 48 height 7
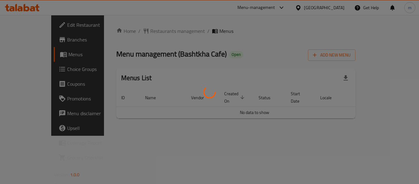
click at [136, 29] on div at bounding box center [209, 92] width 419 height 184
click at [136, 32] on div at bounding box center [209, 92] width 419 height 184
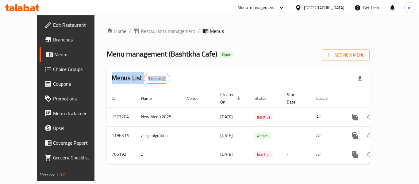
click at [141, 32] on span "Restaurants management" at bounding box center [168, 30] width 55 height 7
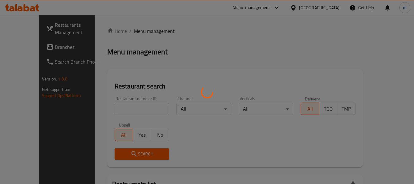
click at [120, 113] on div at bounding box center [207, 92] width 414 height 184
click at [122, 108] on div at bounding box center [207, 92] width 414 height 184
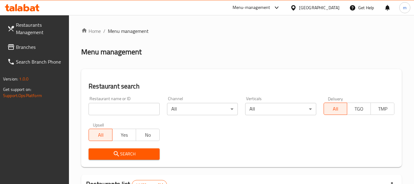
click at [127, 110] on div at bounding box center [207, 92] width 414 height 184
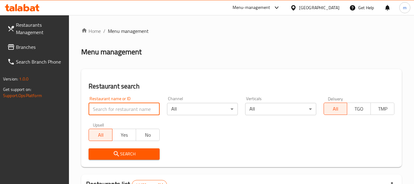
click at [127, 110] on input "search" at bounding box center [124, 109] width 71 height 12
paste input "644624"
type input "644624"
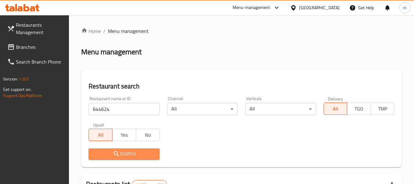
click at [130, 152] on span "Search" at bounding box center [124, 154] width 61 height 8
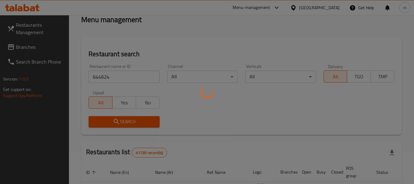
scroll to position [85, 0]
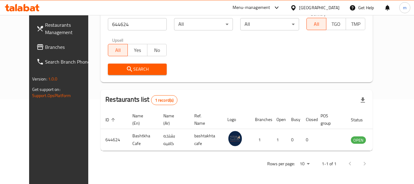
drag, startPoint x: 23, startPoint y: 48, endPoint x: 33, endPoint y: 47, distance: 10.2
click at [45, 48] on span "Branches" at bounding box center [69, 46] width 48 height 7
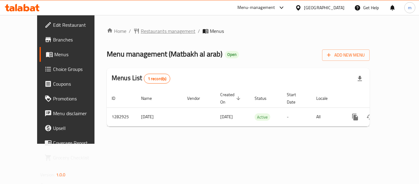
click at [141, 29] on span "Restaurants management" at bounding box center [168, 30] width 55 height 7
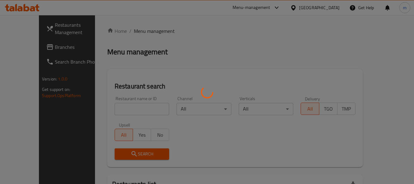
click at [110, 108] on div at bounding box center [207, 92] width 414 height 184
click at [107, 111] on div at bounding box center [207, 92] width 414 height 184
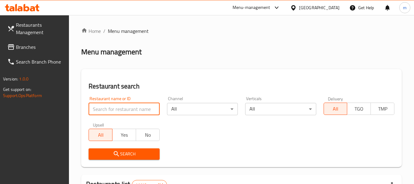
click at [107, 111] on input "search" at bounding box center [124, 109] width 71 height 12
paste input "695041"
type input "695041"
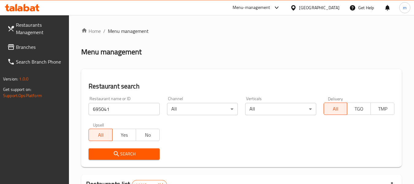
click at [117, 154] on icon "submit" at bounding box center [116, 153] width 7 height 7
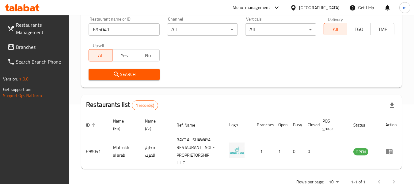
scroll to position [98, 0]
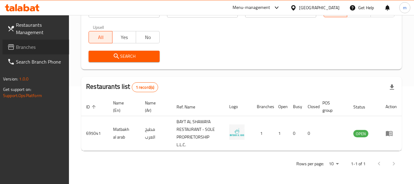
click at [35, 46] on span "Branches" at bounding box center [40, 46] width 48 height 7
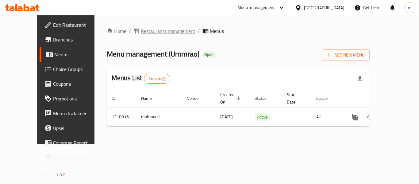
click at [141, 32] on span "Restaurants management" at bounding box center [168, 30] width 55 height 7
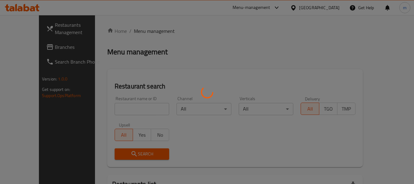
click at [110, 109] on div at bounding box center [207, 92] width 414 height 184
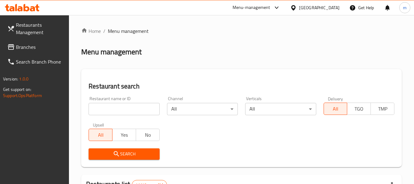
click at [106, 108] on input "search" at bounding box center [124, 109] width 71 height 12
paste input "705298"
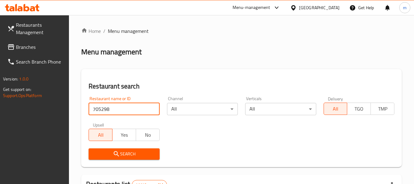
type input "705298"
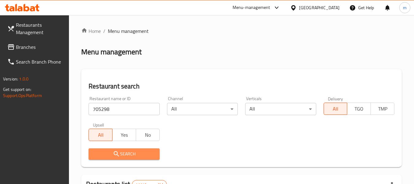
click at [117, 152] on icon "submit" at bounding box center [116, 153] width 5 height 5
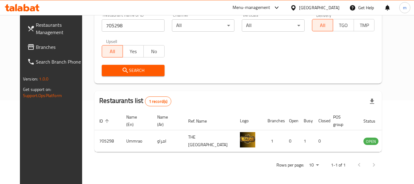
scroll to position [85, 0]
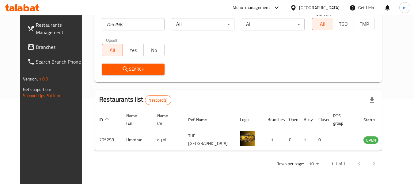
click at [295, 7] on icon at bounding box center [293, 8] width 6 height 6
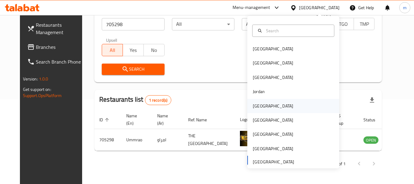
click at [256, 105] on div "[GEOGRAPHIC_DATA]" at bounding box center [273, 105] width 40 height 7
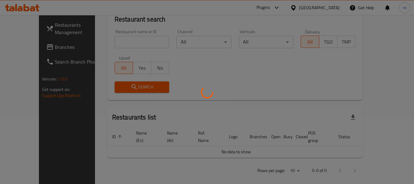
scroll to position [85, 0]
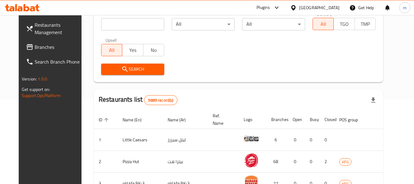
click at [35, 48] on span "Branches" at bounding box center [59, 46] width 48 height 7
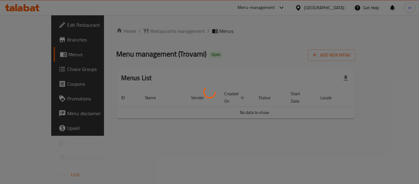
click at [135, 30] on div at bounding box center [209, 92] width 419 height 184
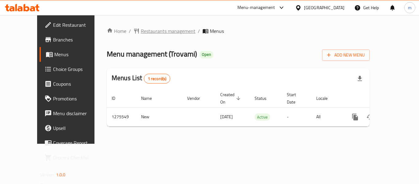
click at [141, 30] on span "Restaurants management" at bounding box center [168, 30] width 55 height 7
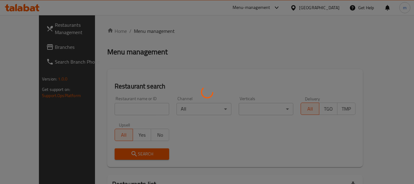
drag, startPoint x: 118, startPoint y: 114, endPoint x: 114, endPoint y: 111, distance: 4.8
click at [118, 114] on div at bounding box center [207, 92] width 414 height 184
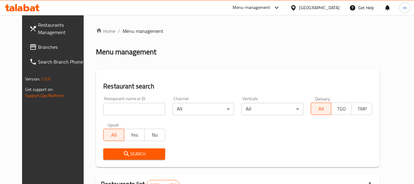
click at [114, 111] on div at bounding box center [207, 92] width 414 height 184
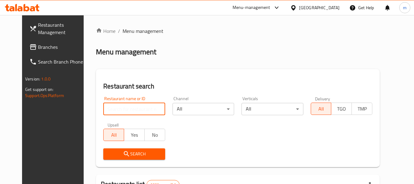
drag, startPoint x: 114, startPoint y: 111, endPoint x: 111, endPoint y: 108, distance: 4.4
click at [114, 111] on input "search" at bounding box center [134, 109] width 62 height 12
paste input "691618"
type input "691618"
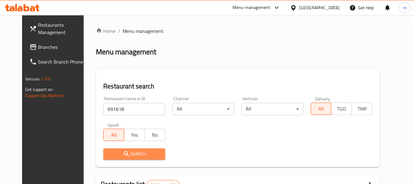
drag, startPoint x: 113, startPoint y: 155, endPoint x: 180, endPoint y: 131, distance: 70.8
click at [123, 155] on icon "submit" at bounding box center [126, 153] width 7 height 7
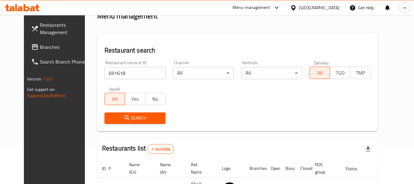
scroll to position [85, 0]
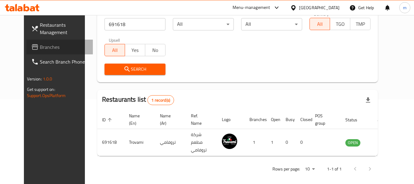
click at [40, 46] on span "Branches" at bounding box center [64, 46] width 48 height 7
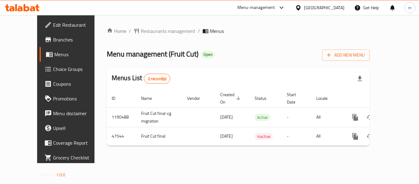
click at [141, 30] on span "Restaurants management" at bounding box center [168, 30] width 55 height 7
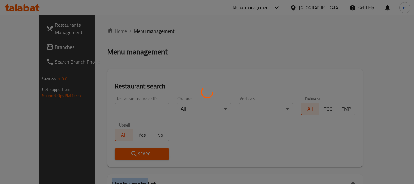
click at [141, 31] on div at bounding box center [207, 92] width 414 height 184
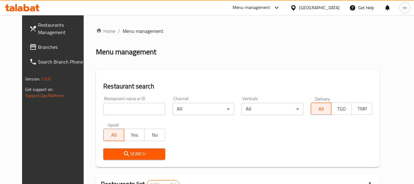
drag, startPoint x: 108, startPoint y: 109, endPoint x: 112, endPoint y: 107, distance: 4.5
click at [108, 109] on input "search" at bounding box center [134, 109] width 62 height 12
paste input "24156"
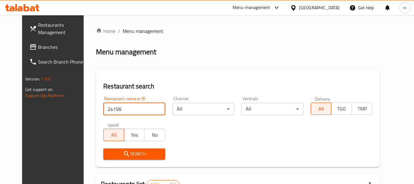
type input "24156"
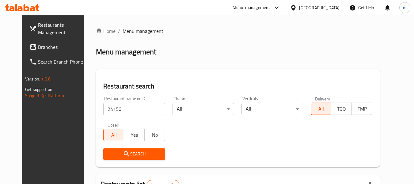
click at [112, 151] on span "Search" at bounding box center [134, 154] width 52 height 8
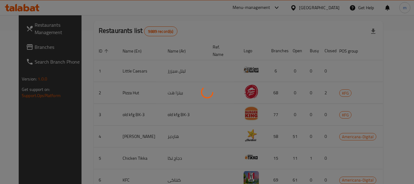
scroll to position [85, 0]
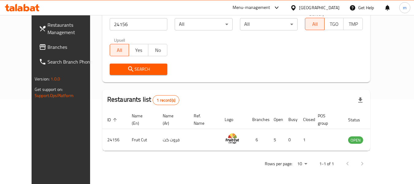
click at [297, 9] on icon at bounding box center [293, 8] width 6 height 6
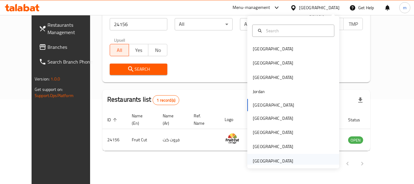
click at [265, 162] on div "United Arab Emirates" at bounding box center [273, 160] width 40 height 7
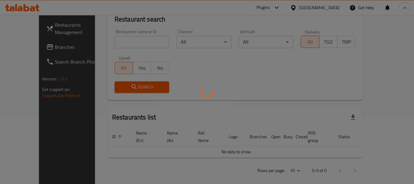
scroll to position [85, 0]
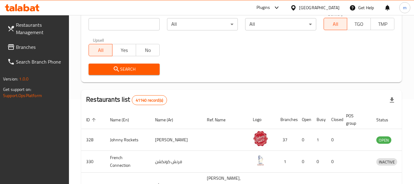
click at [31, 48] on span "Branches" at bounding box center [40, 46] width 48 height 7
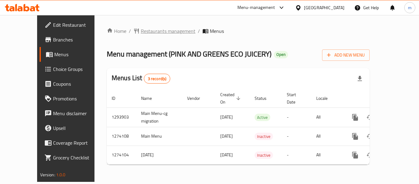
click at [147, 29] on span "Restaurants management" at bounding box center [168, 30] width 55 height 7
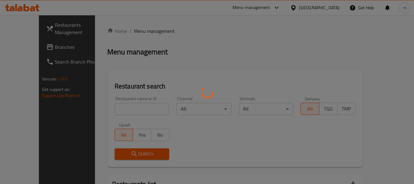
click at [102, 106] on div at bounding box center [207, 92] width 414 height 184
click at [100, 108] on div at bounding box center [207, 92] width 414 height 184
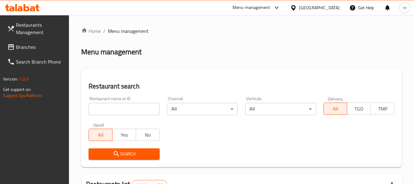
click at [102, 109] on input "search" at bounding box center [124, 109] width 71 height 12
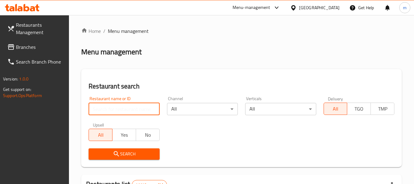
paste input "647413"
type input "647413"
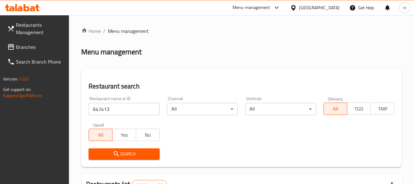
click at [122, 151] on span "Search" at bounding box center [124, 154] width 61 height 8
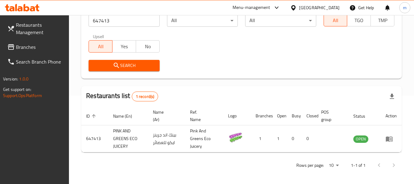
scroll to position [90, 0]
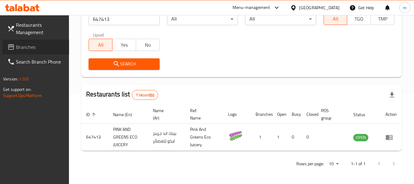
click at [13, 48] on icon at bounding box center [11, 47] width 6 height 6
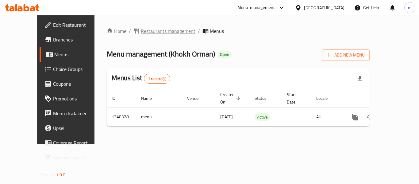
click at [148, 30] on span "Restaurants management" at bounding box center [168, 30] width 55 height 7
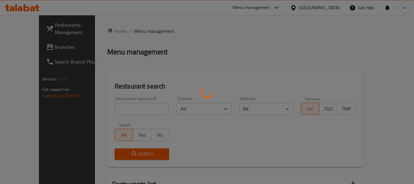
click at [117, 106] on div at bounding box center [207, 92] width 414 height 184
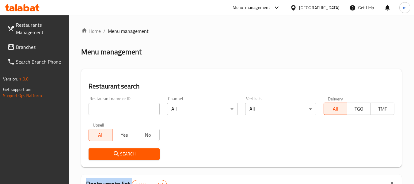
click at [117, 107] on div at bounding box center [207, 92] width 414 height 184
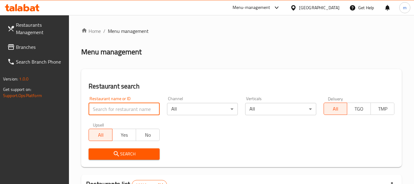
click at [117, 108] on input "search" at bounding box center [124, 109] width 71 height 12
paste input "680308"
type input "680308"
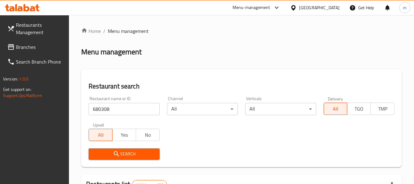
click at [126, 153] on span "Search" at bounding box center [124, 154] width 61 height 8
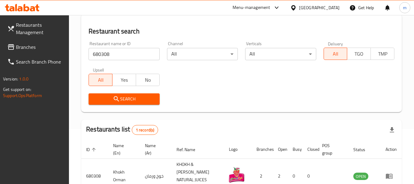
scroll to position [90, 0]
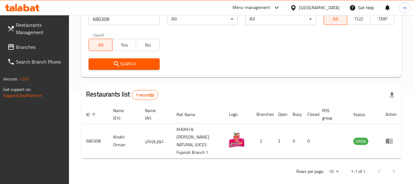
click at [25, 50] on span "Branches" at bounding box center [40, 46] width 48 height 7
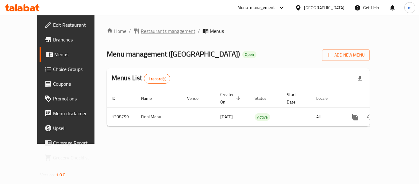
click at [141, 29] on span "Restaurants management" at bounding box center [168, 30] width 55 height 7
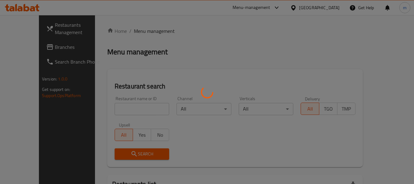
click at [115, 107] on div at bounding box center [207, 92] width 414 height 184
click at [105, 109] on div at bounding box center [207, 92] width 414 height 184
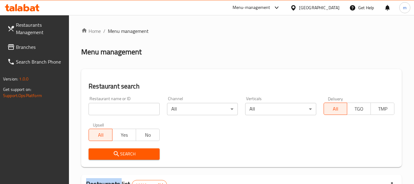
click at [105, 109] on div at bounding box center [207, 92] width 414 height 184
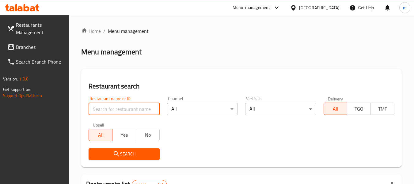
drag, startPoint x: 112, startPoint y: 110, endPoint x: 117, endPoint y: 109, distance: 5.1
click at [112, 110] on input "search" at bounding box center [124, 109] width 71 height 12
paste input "705048"
type input "705048"
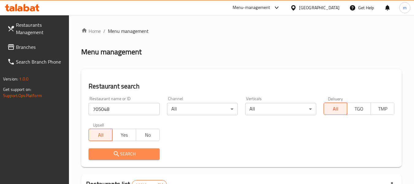
click at [126, 155] on span "Search" at bounding box center [124, 154] width 61 height 8
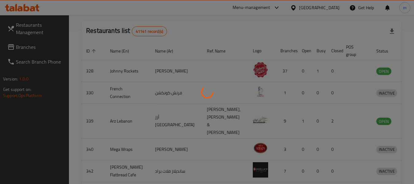
scroll to position [85, 0]
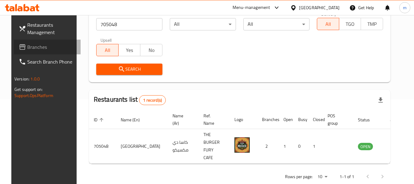
click at [43, 47] on span "Branches" at bounding box center [51, 46] width 48 height 7
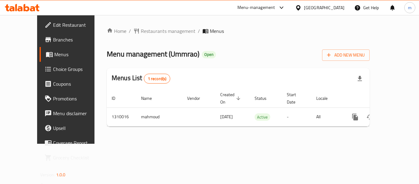
click at [141, 29] on span "Restaurants management" at bounding box center [168, 30] width 55 height 7
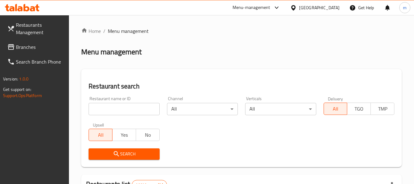
click at [103, 110] on div at bounding box center [207, 92] width 414 height 184
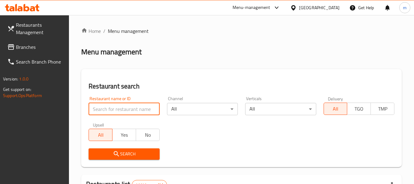
click at [103, 110] on input "search" at bounding box center [124, 109] width 71 height 12
paste input "705298"
type input "705298"
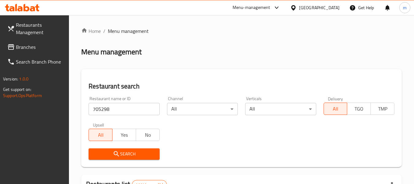
click at [117, 156] on icon "submit" at bounding box center [116, 153] width 7 height 7
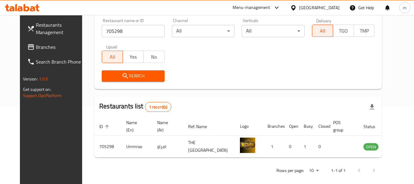
scroll to position [85, 0]
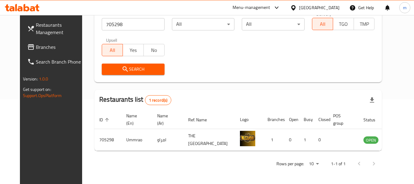
drag, startPoint x: 294, startPoint y: 9, endPoint x: 297, endPoint y: 11, distance: 3.2
click at [294, 9] on icon at bounding box center [293, 7] width 4 height 5
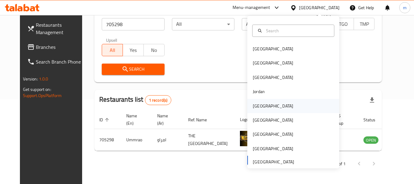
click at [256, 106] on div "[GEOGRAPHIC_DATA]" at bounding box center [273, 105] width 40 height 7
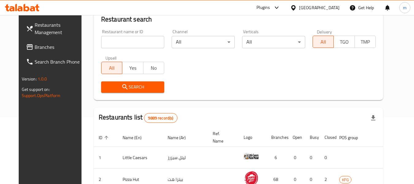
scroll to position [85, 0]
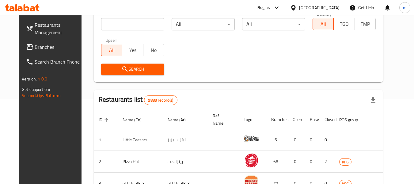
click at [39, 44] on span "Branches" at bounding box center [59, 46] width 48 height 7
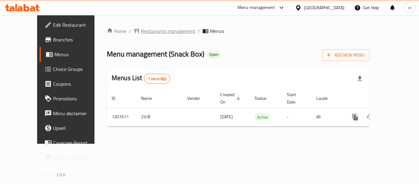
click at [141, 31] on span "Restaurants management" at bounding box center [168, 30] width 55 height 7
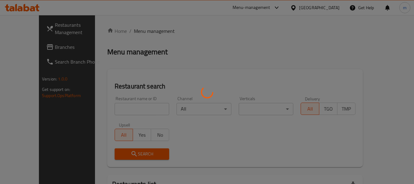
click at [116, 109] on div at bounding box center [207, 92] width 414 height 184
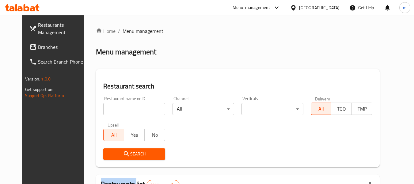
click at [116, 109] on div at bounding box center [207, 92] width 414 height 184
click at [116, 109] on input "search" at bounding box center [134, 109] width 62 height 12
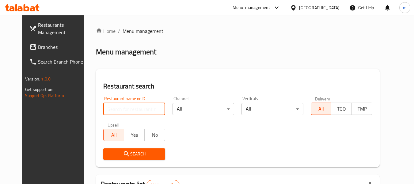
paste input "704567"
type input "704567"
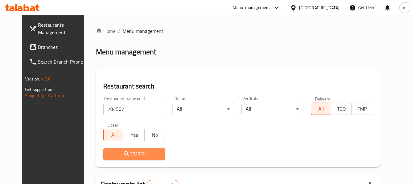
drag, startPoint x: 118, startPoint y: 152, endPoint x: 284, endPoint y: 111, distance: 170.6
click at [121, 151] on span "Search" at bounding box center [134, 154] width 52 height 8
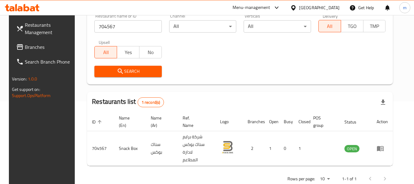
scroll to position [90, 0]
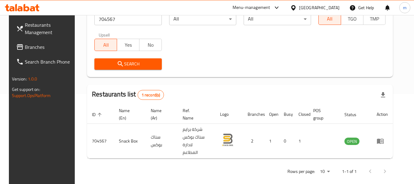
click at [36, 50] on span "Branches" at bounding box center [49, 46] width 48 height 7
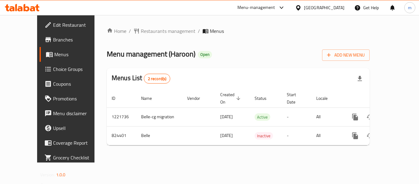
click at [152, 31] on div at bounding box center [209, 92] width 419 height 184
click at [141, 31] on span "Restaurants management" at bounding box center [168, 30] width 55 height 7
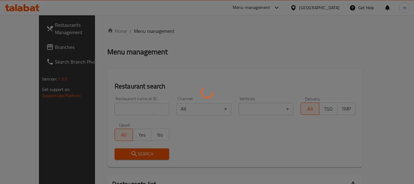
click at [111, 105] on div at bounding box center [207, 92] width 414 height 184
click at [105, 113] on div at bounding box center [207, 92] width 414 height 184
click at [106, 112] on div at bounding box center [207, 92] width 414 height 184
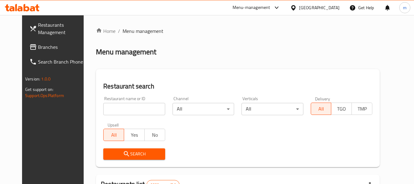
click at [106, 112] on div at bounding box center [207, 92] width 414 height 184
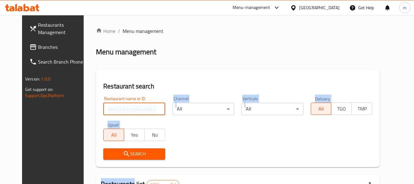
click at [107, 111] on input "search" at bounding box center [134, 109] width 62 height 12
paste input "629053"
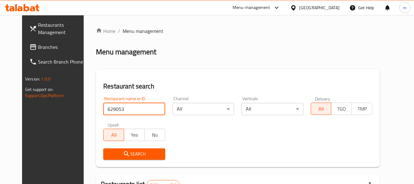
type input "629053"
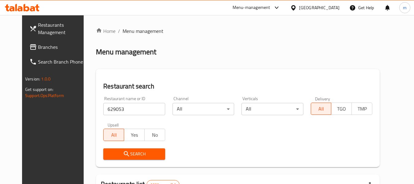
drag, startPoint x: 112, startPoint y: 149, endPoint x: 151, endPoint y: 138, distance: 40.9
click at [114, 149] on button "Search" at bounding box center [134, 153] width 62 height 11
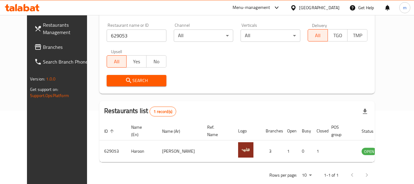
scroll to position [85, 0]
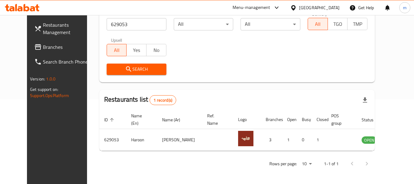
click at [296, 6] on icon at bounding box center [293, 7] width 4 height 5
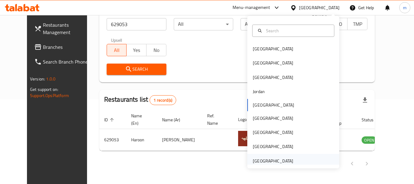
click at [269, 161] on div "[GEOGRAPHIC_DATA]" at bounding box center [273, 160] width 40 height 7
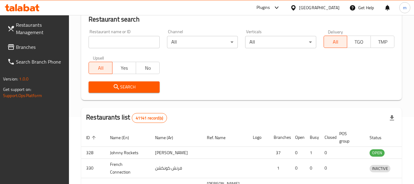
scroll to position [85, 0]
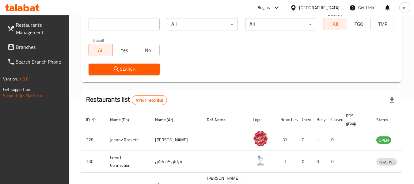
click at [35, 48] on span "Branches" at bounding box center [40, 46] width 48 height 7
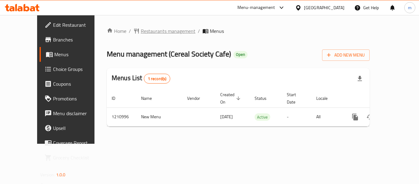
click at [146, 30] on span "Restaurants management" at bounding box center [168, 30] width 55 height 7
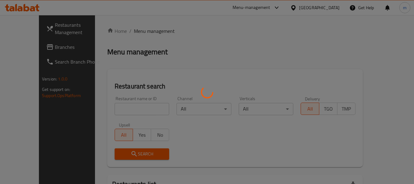
click at [116, 108] on div at bounding box center [207, 92] width 414 height 184
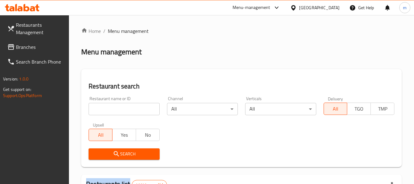
click at [116, 108] on div at bounding box center [207, 92] width 414 height 184
click at [116, 108] on input "search" at bounding box center [124, 109] width 71 height 12
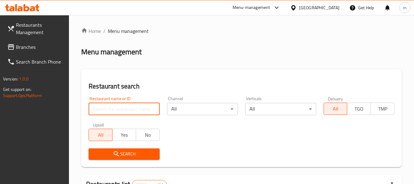
click at [116, 108] on input "search" at bounding box center [124, 109] width 71 height 12
paste input "671146"
type input "671146"
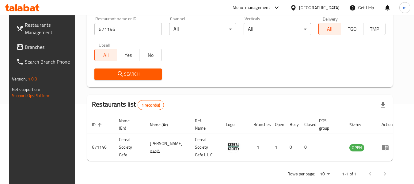
scroll to position [90, 0]
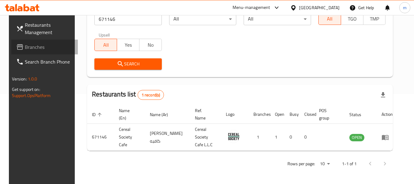
click at [35, 46] on span "Branches" at bounding box center [49, 46] width 48 height 7
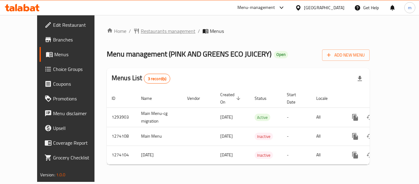
click at [141, 30] on span "Restaurants management" at bounding box center [168, 30] width 55 height 7
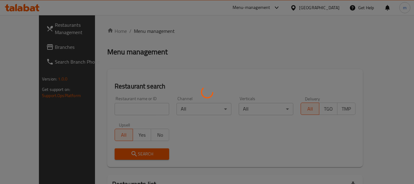
click at [117, 110] on div at bounding box center [207, 92] width 414 height 184
click at [115, 110] on div at bounding box center [207, 92] width 414 height 184
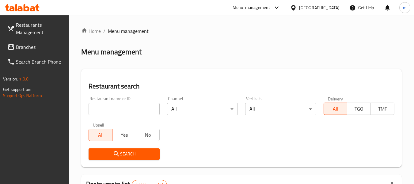
click at [109, 110] on input "search" at bounding box center [124, 109] width 71 height 12
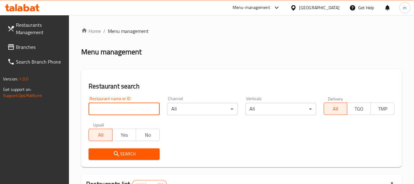
paste input "647413"
type input "647413"
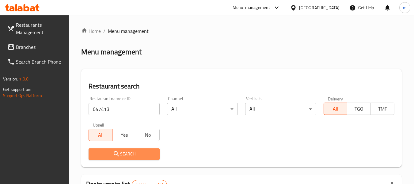
click at [118, 155] on icon "submit" at bounding box center [116, 153] width 5 height 5
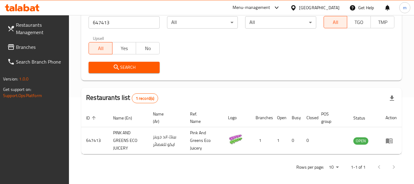
scroll to position [90, 0]
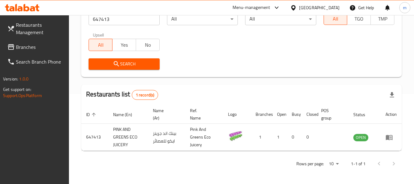
drag, startPoint x: 22, startPoint y: 49, endPoint x: 28, endPoint y: 49, distance: 5.5
click at [22, 49] on span "Branches" at bounding box center [40, 46] width 48 height 7
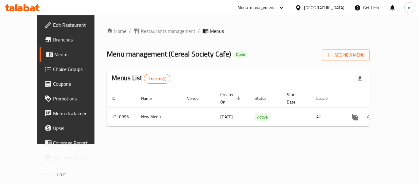
click at [144, 32] on span "Restaurants management" at bounding box center [168, 30] width 55 height 7
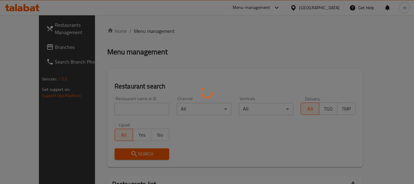
click at [107, 112] on div at bounding box center [207, 92] width 414 height 184
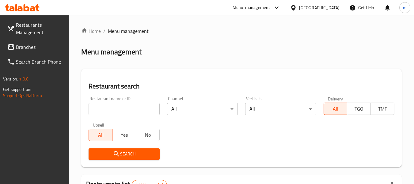
click at [107, 112] on input "search" at bounding box center [124, 109] width 71 height 12
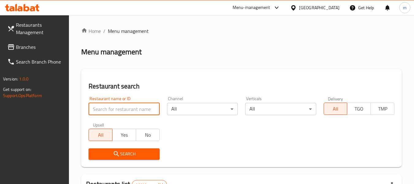
click at [107, 112] on input "search" at bounding box center [124, 109] width 71 height 12
paste input "671146"
type input "671146"
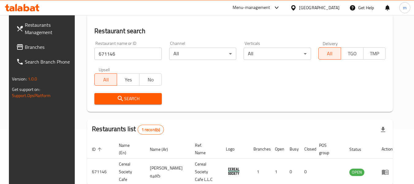
scroll to position [90, 0]
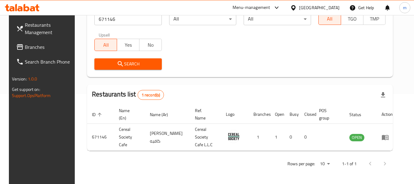
click at [293, 7] on icon at bounding box center [293, 8] width 6 height 6
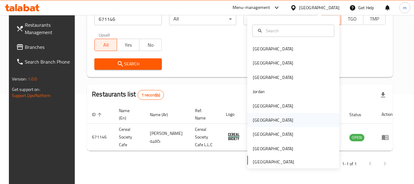
click at [255, 118] on div "[GEOGRAPHIC_DATA]" at bounding box center [273, 120] width 40 height 7
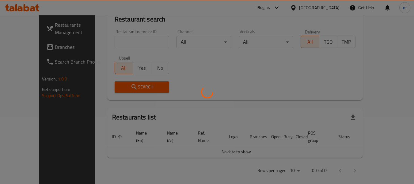
scroll to position [90, 0]
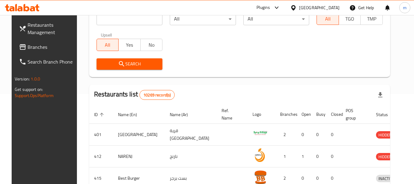
click at [36, 49] on span "Branches" at bounding box center [52, 46] width 48 height 7
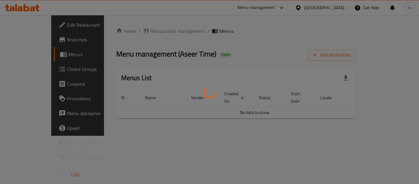
click at [135, 32] on div at bounding box center [209, 92] width 419 height 184
click at [130, 33] on div at bounding box center [209, 92] width 419 height 184
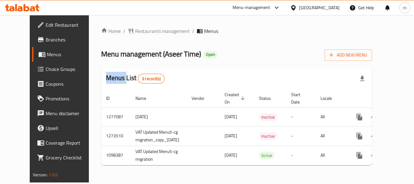
click at [130, 33] on div "Home / Restaurants management / Menus Menu management ( Aseer Time ) Open Add N…" at bounding box center [236, 98] width 271 height 143
click at [135, 33] on span "Restaurants management" at bounding box center [162, 30] width 55 height 7
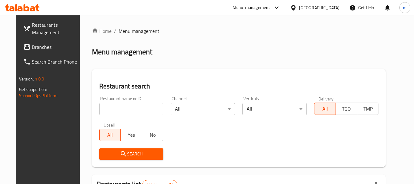
click at [111, 109] on div at bounding box center [207, 92] width 414 height 184
click at [111, 109] on input "search" at bounding box center [131, 109] width 64 height 12
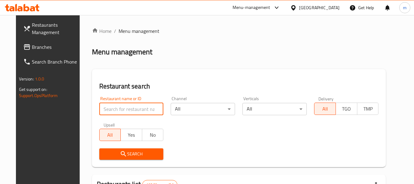
click at [111, 109] on input "search" at bounding box center [131, 109] width 64 height 12
paste input "631206"
type input "631206"
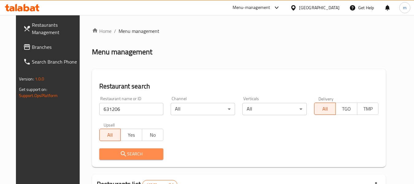
drag, startPoint x: 113, startPoint y: 154, endPoint x: 149, endPoint y: 143, distance: 38.2
click at [113, 154] on span "Search" at bounding box center [131, 154] width 55 height 8
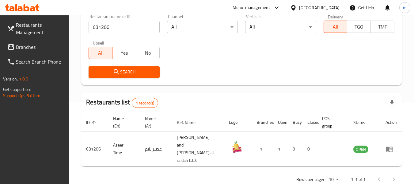
scroll to position [90, 0]
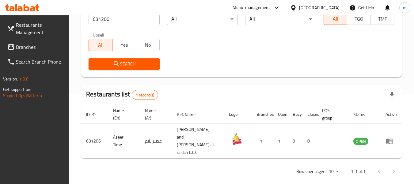
click at [297, 6] on icon at bounding box center [293, 8] width 6 height 6
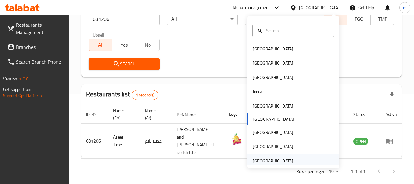
click at [255, 162] on div "[GEOGRAPHIC_DATA]" at bounding box center [273, 160] width 40 height 7
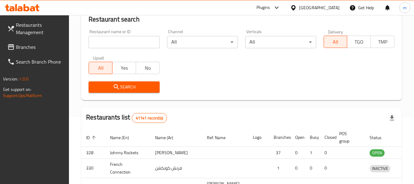
scroll to position [90, 0]
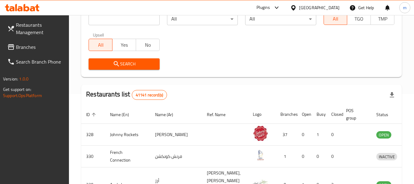
drag, startPoint x: 36, startPoint y: 49, endPoint x: 25, endPoint y: 53, distance: 12.0
click at [36, 49] on span "Branches" at bounding box center [40, 46] width 48 height 7
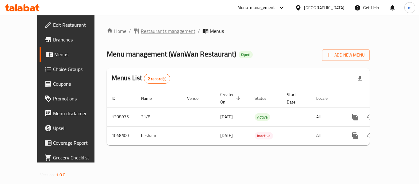
click at [148, 32] on span "Restaurants management" at bounding box center [168, 30] width 55 height 7
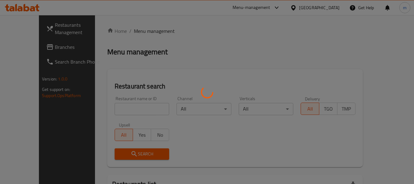
click at [108, 108] on div at bounding box center [207, 92] width 414 height 184
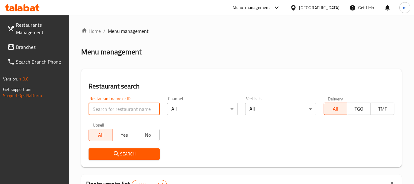
click at [109, 108] on input "search" at bounding box center [124, 109] width 71 height 12
paste input "661229"
type input "661229"
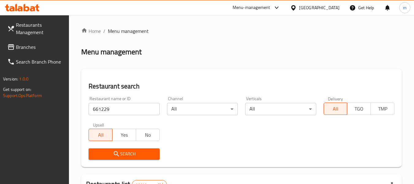
click at [118, 154] on icon "submit" at bounding box center [116, 153] width 7 height 7
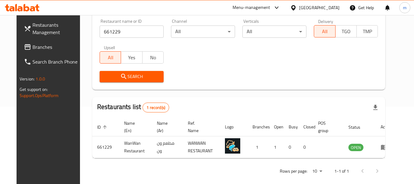
scroll to position [85, 0]
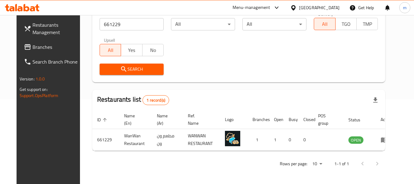
click at [295, 7] on icon at bounding box center [293, 8] width 6 height 6
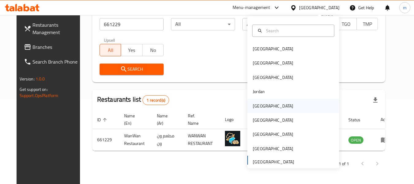
click at [258, 105] on div "[GEOGRAPHIC_DATA]" at bounding box center [273, 105] width 40 height 7
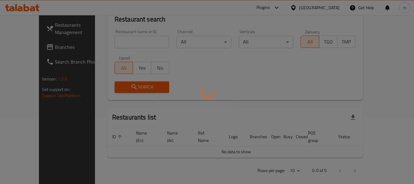
scroll to position [85, 0]
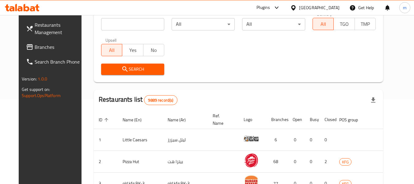
drag, startPoint x: 36, startPoint y: 48, endPoint x: 43, endPoint y: 42, distance: 9.3
click at [36, 48] on span "Branches" at bounding box center [59, 46] width 48 height 7
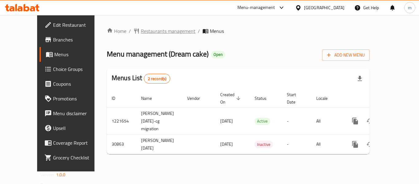
click at [141, 31] on span "Restaurants management" at bounding box center [168, 30] width 55 height 7
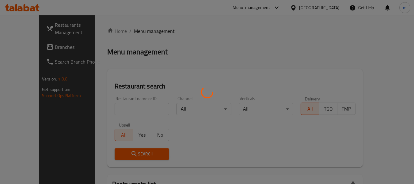
click at [115, 112] on div at bounding box center [207, 92] width 414 height 184
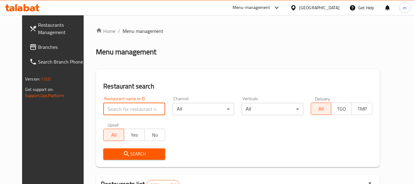
click at [103, 107] on input "search" at bounding box center [134, 109] width 62 height 12
paste input "15835"
type input "15835"
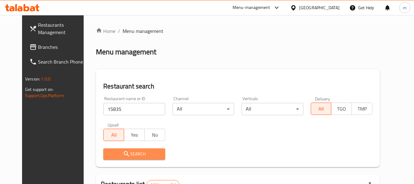
drag, startPoint x: 118, startPoint y: 153, endPoint x: 255, endPoint y: 117, distance: 141.2
click at [120, 153] on span "Search" at bounding box center [134, 154] width 52 height 8
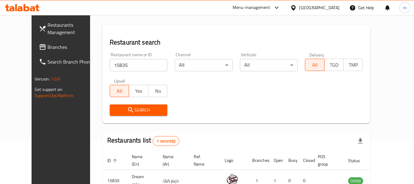
scroll to position [85, 0]
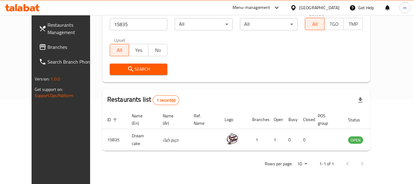
click at [297, 7] on icon at bounding box center [293, 8] width 6 height 6
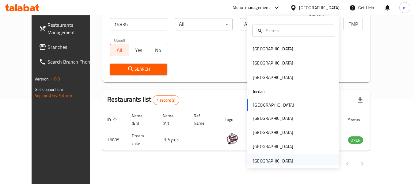
click at [264, 161] on div "[GEOGRAPHIC_DATA]" at bounding box center [273, 160] width 40 height 7
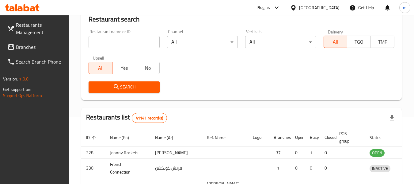
scroll to position [85, 0]
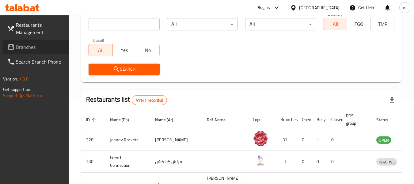
click at [24, 46] on span "Branches" at bounding box center [40, 46] width 48 height 7
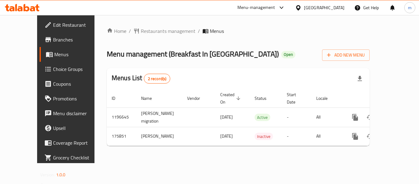
click at [141, 32] on div "Home / Restaurants management / Menus Menu management ( Breakfast In [GEOGRAPHI…" at bounding box center [238, 88] width 263 height 123
click at [141, 32] on span "Restaurants management" at bounding box center [168, 30] width 55 height 7
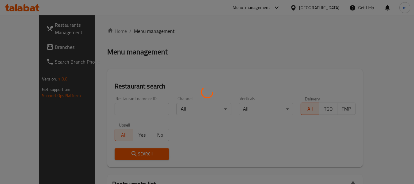
click at [113, 110] on div at bounding box center [207, 92] width 414 height 184
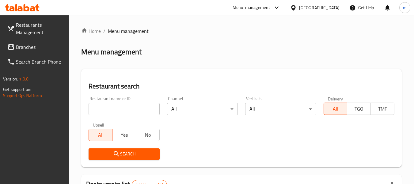
click at [113, 110] on input "search" at bounding box center [124, 109] width 71 height 12
paste input "617786"
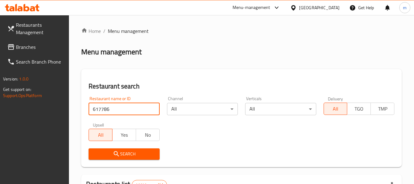
type input "617786"
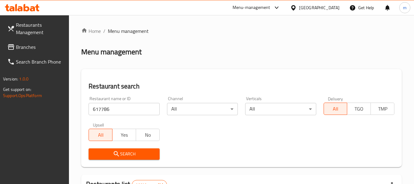
click at [122, 152] on span "Search" at bounding box center [124, 154] width 61 height 8
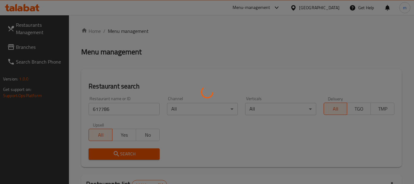
scroll to position [85, 0]
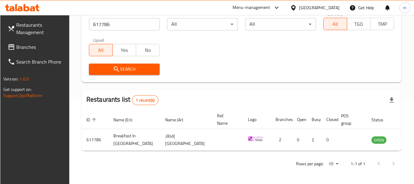
click at [292, 6] on icon at bounding box center [293, 8] width 6 height 6
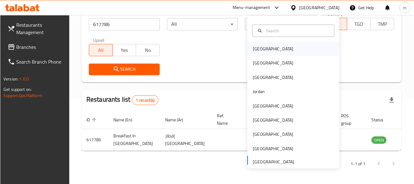
click at [258, 50] on div "[GEOGRAPHIC_DATA]" at bounding box center [273, 48] width 40 height 7
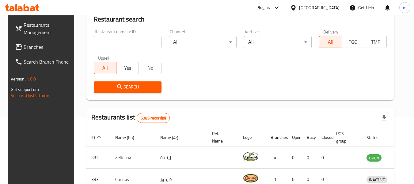
scroll to position [85, 0]
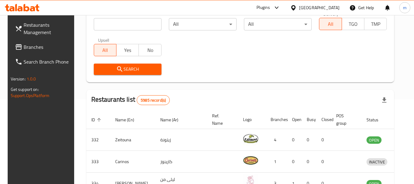
drag, startPoint x: 28, startPoint y: 46, endPoint x: 22, endPoint y: 46, distance: 5.8
click at [28, 46] on span "Branches" at bounding box center [48, 46] width 48 height 7
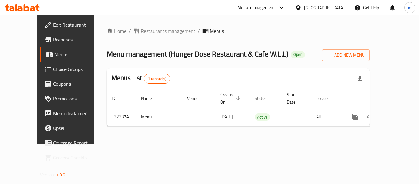
drag, startPoint x: 0, startPoint y: 0, endPoint x: 139, endPoint y: 32, distance: 142.5
click at [141, 32] on span "Restaurants management" at bounding box center [168, 30] width 55 height 7
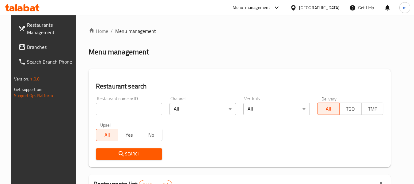
click at [128, 108] on div at bounding box center [207, 92] width 414 height 184
click at [128, 108] on input "search" at bounding box center [129, 109] width 67 height 12
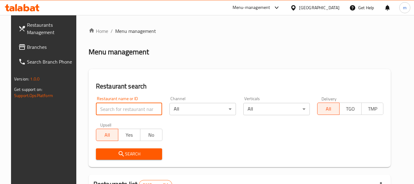
click at [128, 108] on input "search" at bounding box center [129, 109] width 67 height 12
paste input "674047"
type input "674047"
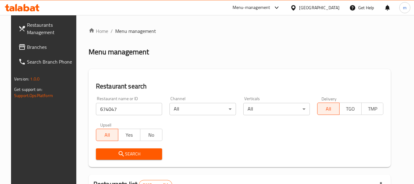
click at [126, 153] on span "Search" at bounding box center [129, 154] width 57 height 8
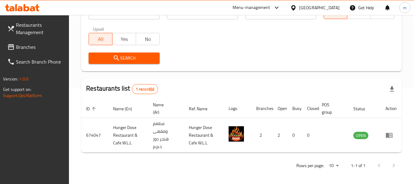
scroll to position [98, 0]
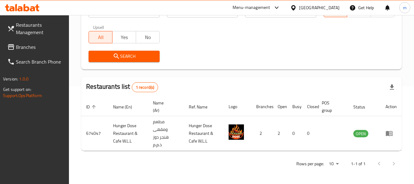
click at [316, 7] on div "[GEOGRAPHIC_DATA]" at bounding box center [315, 7] width 59 height 15
click at [296, 7] on icon at bounding box center [293, 7] width 4 height 5
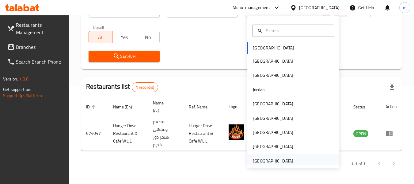
click at [268, 162] on div "[GEOGRAPHIC_DATA]" at bounding box center [273, 160] width 40 height 7
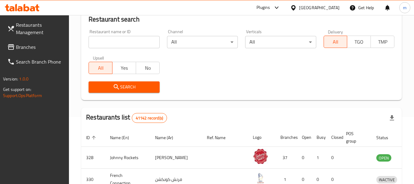
scroll to position [98, 0]
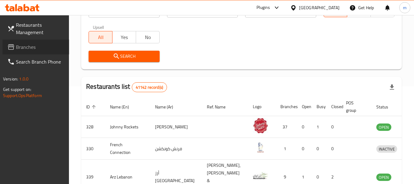
click at [34, 49] on span "Branches" at bounding box center [40, 46] width 48 height 7
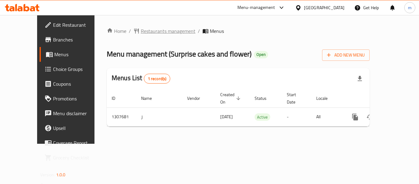
click at [141, 30] on span "Restaurants management" at bounding box center [168, 30] width 55 height 7
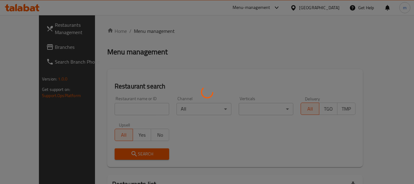
click at [133, 32] on div at bounding box center [207, 92] width 414 height 184
click at [112, 110] on div at bounding box center [207, 92] width 414 height 184
click at [108, 110] on div at bounding box center [207, 92] width 414 height 184
click at [52, 119] on div at bounding box center [207, 92] width 414 height 184
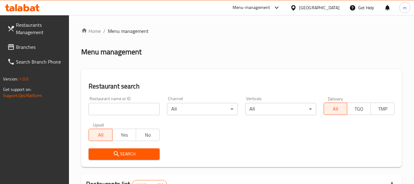
click at [113, 110] on input "search" at bounding box center [124, 109] width 71 height 12
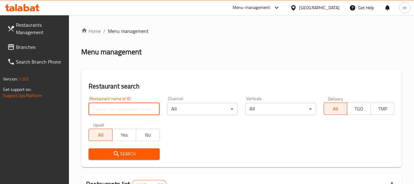
paste input "704412"
type input "704412"
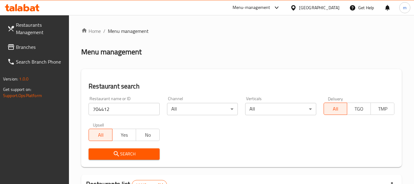
click at [121, 158] on button "Search" at bounding box center [124, 153] width 71 height 11
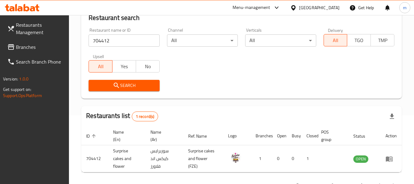
scroll to position [90, 0]
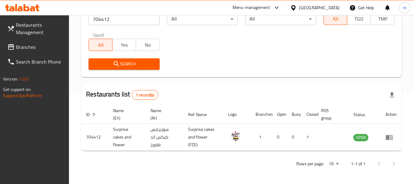
click at [292, 8] on icon at bounding box center [293, 7] width 4 height 5
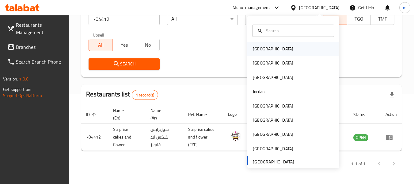
click at [253, 47] on div "Bahrain" at bounding box center [273, 48] width 40 height 7
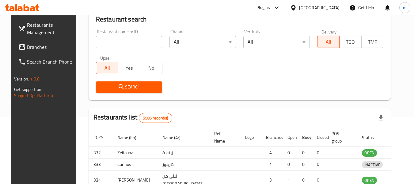
scroll to position [90, 0]
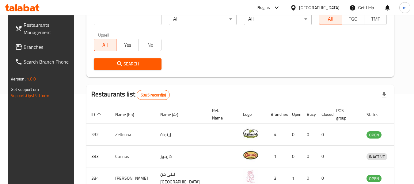
click at [296, 7] on icon at bounding box center [293, 7] width 4 height 5
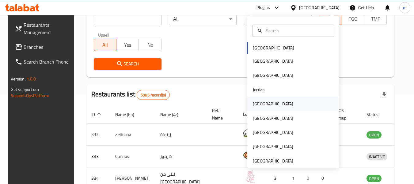
click at [255, 102] on div "[GEOGRAPHIC_DATA]" at bounding box center [273, 103] width 40 height 7
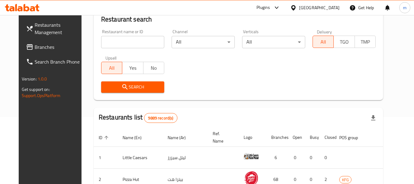
scroll to position [90, 0]
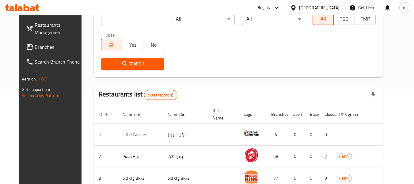
click at [35, 48] on span "Branches" at bounding box center [59, 46] width 48 height 7
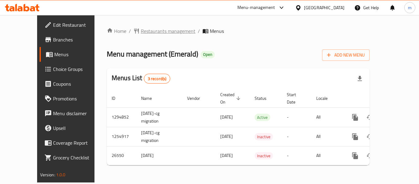
click at [141, 32] on span "Restaurants management" at bounding box center [168, 30] width 55 height 7
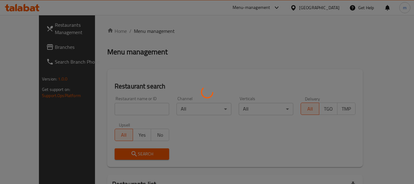
click at [115, 110] on div at bounding box center [207, 92] width 414 height 184
click at [112, 110] on div at bounding box center [207, 92] width 414 height 184
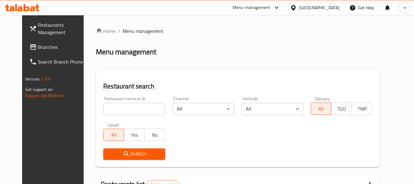
click at [102, 111] on div at bounding box center [207, 92] width 414 height 184
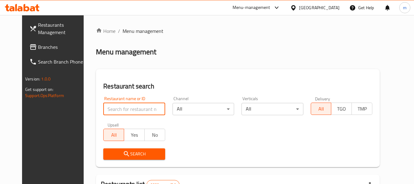
click at [103, 110] on input "search" at bounding box center [134, 109] width 62 height 12
paste input "13811"
type input "13811"
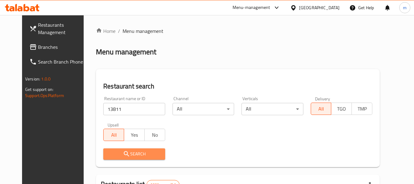
click at [123, 156] on icon "submit" at bounding box center [126, 153] width 7 height 7
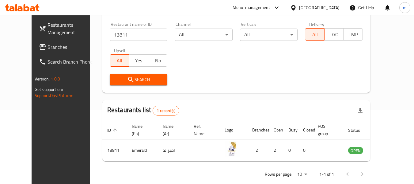
scroll to position [85, 0]
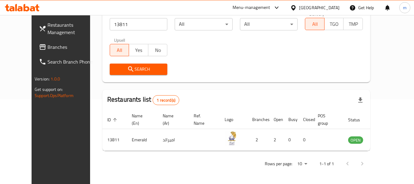
click at [48, 44] on span "Branches" at bounding box center [72, 46] width 48 height 7
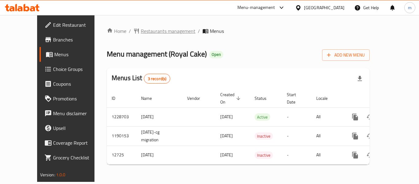
click at [143, 30] on span "Restaurants management" at bounding box center [168, 30] width 55 height 7
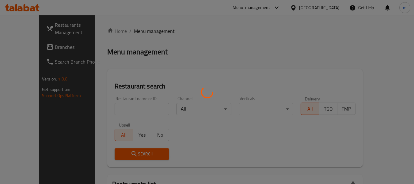
click at [118, 105] on div at bounding box center [207, 92] width 414 height 184
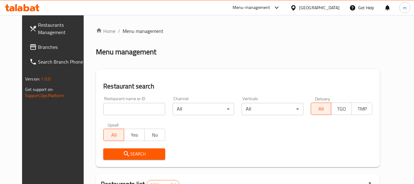
click at [112, 107] on input "search" at bounding box center [134, 109] width 62 height 12
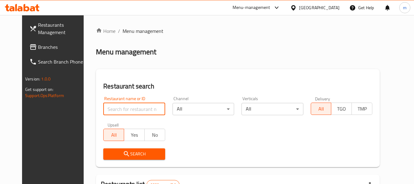
paste input "7845"
type input "7845"
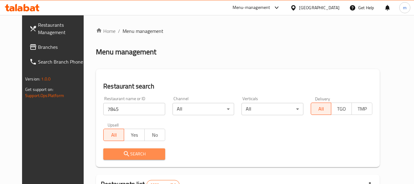
click at [116, 149] on button "Search" at bounding box center [134, 153] width 62 height 11
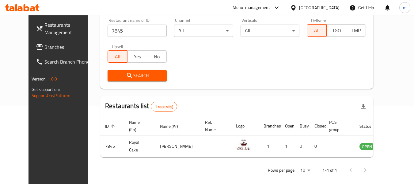
scroll to position [85, 0]
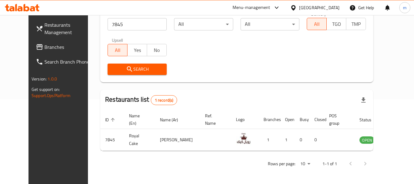
click at [296, 8] on icon at bounding box center [293, 7] width 4 height 5
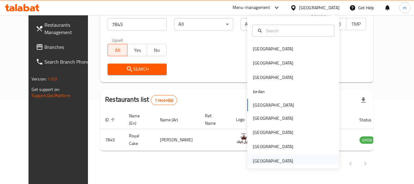
click at [272, 160] on div "[GEOGRAPHIC_DATA]" at bounding box center [273, 160] width 40 height 7
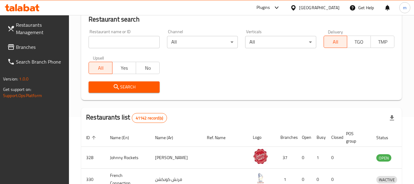
scroll to position [85, 0]
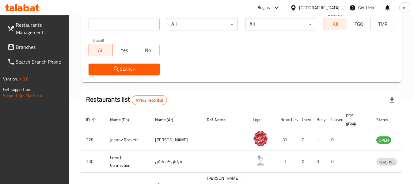
click at [36, 43] on span "Branches" at bounding box center [40, 46] width 48 height 7
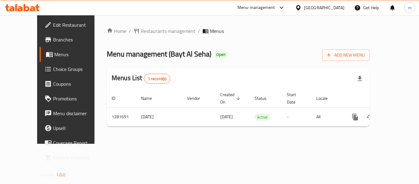
click at [134, 25] on div "Home / Restaurants management / Menus Menu management ( Bayt Al Seha ) Open Add…" at bounding box center [237, 79] width 287 height 128
click at [141, 28] on span "Restaurants management" at bounding box center [168, 30] width 55 height 7
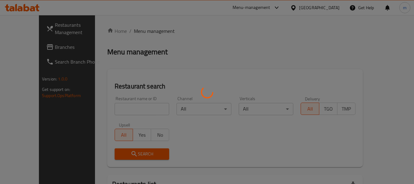
click at [117, 109] on div at bounding box center [207, 92] width 414 height 184
click at [114, 109] on div at bounding box center [207, 92] width 414 height 184
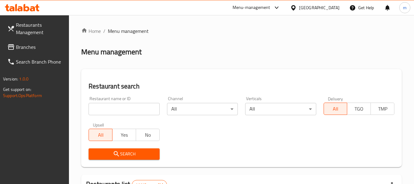
drag, startPoint x: 110, startPoint y: 110, endPoint x: 107, endPoint y: 109, distance: 3.5
click at [110, 110] on input "search" at bounding box center [124, 109] width 71 height 12
paste input "694523"
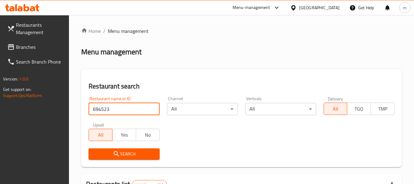
type input "694523"
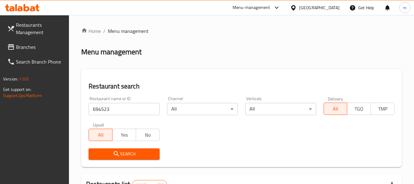
click at [118, 149] on button "Search" at bounding box center [124, 153] width 71 height 11
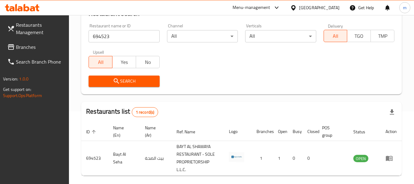
scroll to position [92, 0]
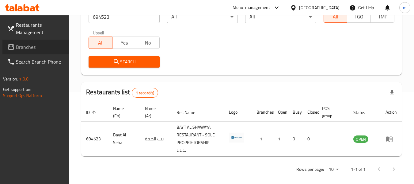
click at [34, 47] on span "Branches" at bounding box center [40, 46] width 48 height 7
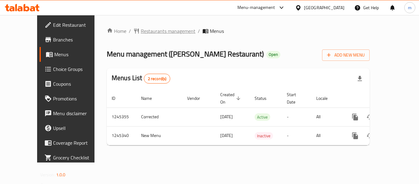
click at [144, 29] on span "Restaurants management" at bounding box center [168, 30] width 55 height 7
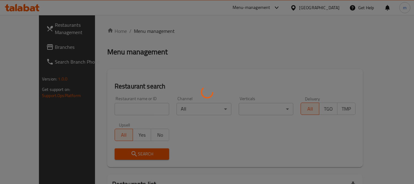
drag, startPoint x: 110, startPoint y: 105, endPoint x: 110, endPoint y: 110, distance: 5.5
click at [110, 105] on div at bounding box center [207, 92] width 414 height 184
click at [110, 111] on div at bounding box center [207, 92] width 414 height 184
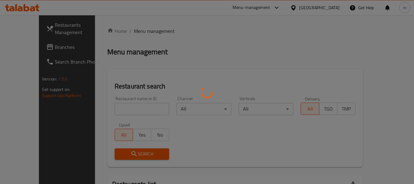
click at [109, 111] on div at bounding box center [207, 92] width 414 height 184
click at [103, 109] on div at bounding box center [207, 92] width 414 height 184
click at [55, 115] on div at bounding box center [207, 92] width 414 height 184
click at [143, 107] on div at bounding box center [207, 92] width 414 height 184
click at [137, 108] on div at bounding box center [207, 92] width 414 height 184
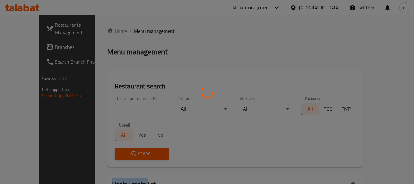
click at [137, 108] on div at bounding box center [207, 92] width 414 height 184
click at [137, 109] on div at bounding box center [207, 92] width 414 height 184
click at [131, 111] on div at bounding box center [207, 92] width 414 height 184
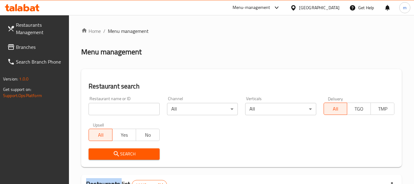
click at [131, 111] on div at bounding box center [207, 92] width 414 height 184
click at [131, 111] on input "search" at bounding box center [124, 109] width 71 height 12
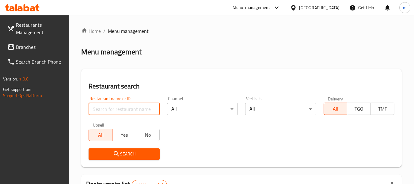
paste input "682496"
type input "682496"
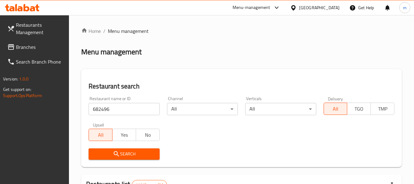
click at [123, 151] on span "Search" at bounding box center [124, 154] width 61 height 8
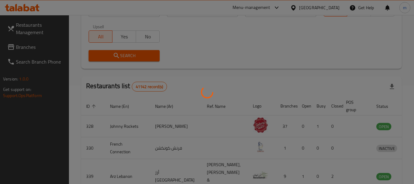
scroll to position [90, 0]
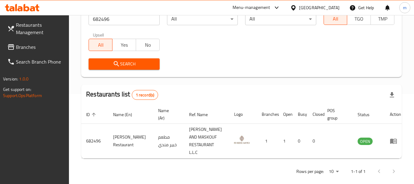
click at [30, 46] on span "Branches" at bounding box center [40, 46] width 48 height 7
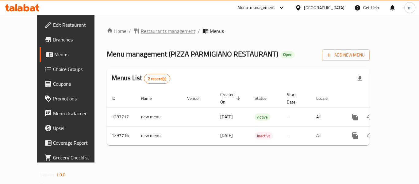
click at [144, 31] on span "Restaurants management" at bounding box center [168, 30] width 55 height 7
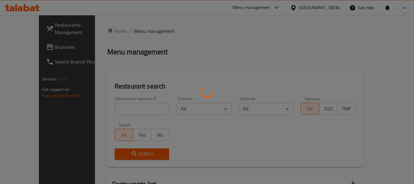
click at [116, 108] on div at bounding box center [207, 92] width 414 height 184
click at [113, 110] on div at bounding box center [207, 92] width 414 height 184
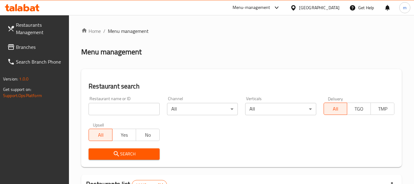
click at [113, 111] on div at bounding box center [207, 92] width 414 height 184
click at [105, 110] on input "search" at bounding box center [124, 109] width 71 height 12
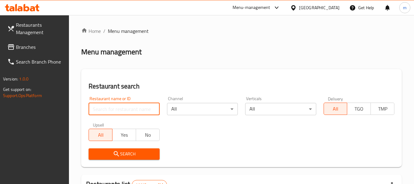
paste input "700560"
type input "700560"
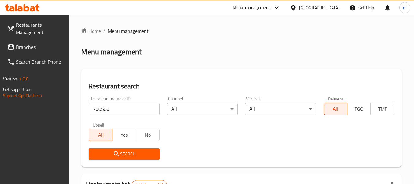
click at [113, 150] on span "Search" at bounding box center [124, 154] width 61 height 8
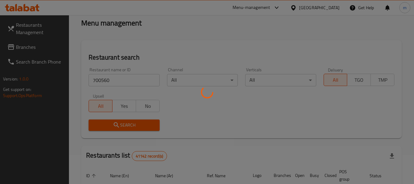
scroll to position [98, 0]
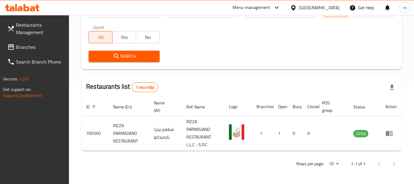
drag, startPoint x: 289, startPoint y: 6, endPoint x: 297, endPoint y: 6, distance: 7.7
click at [292, 6] on div "[GEOGRAPHIC_DATA]" at bounding box center [315, 7] width 59 height 15
click at [297, 7] on icon at bounding box center [293, 8] width 6 height 6
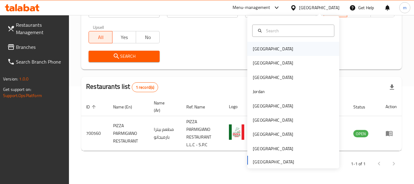
click at [257, 48] on div "[GEOGRAPHIC_DATA]" at bounding box center [273, 48] width 40 height 7
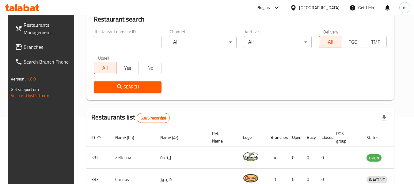
scroll to position [98, 0]
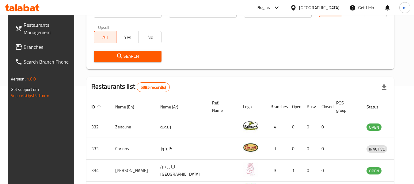
click at [38, 48] on span "Branches" at bounding box center [48, 46] width 48 height 7
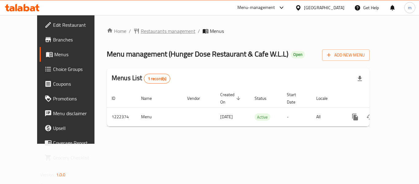
click at [144, 30] on span "Restaurants management" at bounding box center [168, 30] width 55 height 7
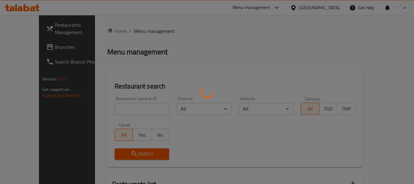
click at [124, 109] on div at bounding box center [207, 92] width 414 height 184
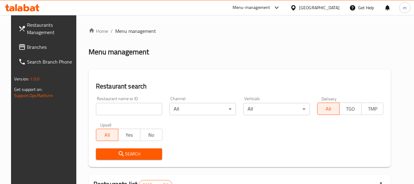
click at [112, 109] on input "search" at bounding box center [129, 109] width 67 height 12
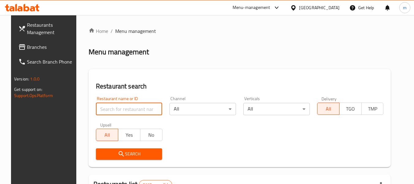
paste input "674047"
type input "674047"
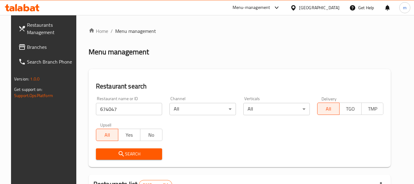
click at [118, 155] on icon "submit" at bounding box center [121, 153] width 7 height 7
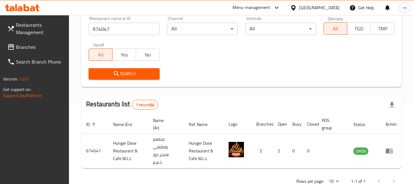
scroll to position [98, 0]
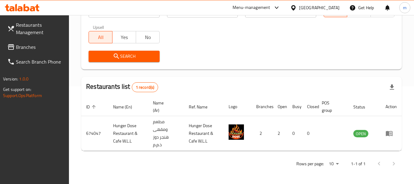
click at [297, 8] on icon at bounding box center [293, 8] width 6 height 6
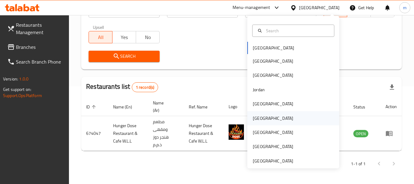
click at [262, 118] on div "[GEOGRAPHIC_DATA]" at bounding box center [273, 118] width 50 height 14
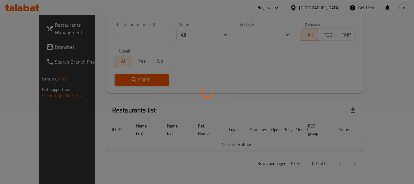
scroll to position [67, 0]
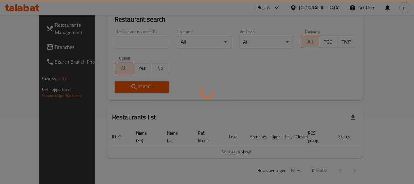
click at [23, 47] on div at bounding box center [207, 92] width 414 height 184
click at [30, 47] on div at bounding box center [207, 92] width 414 height 184
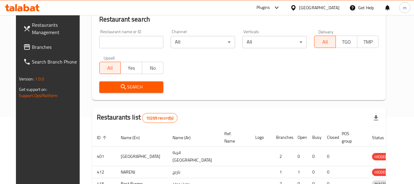
scroll to position [98, 0]
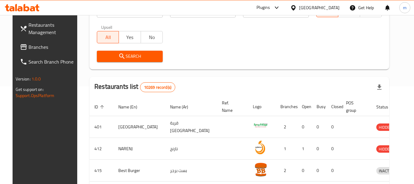
click at [296, 8] on icon at bounding box center [293, 7] width 4 height 5
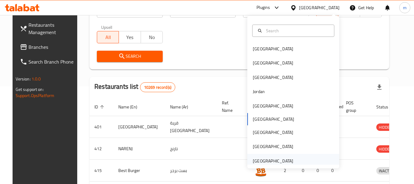
click at [257, 163] on div "[GEOGRAPHIC_DATA]" at bounding box center [273, 160] width 40 height 7
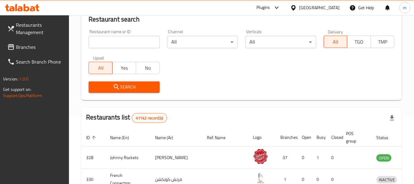
scroll to position [98, 0]
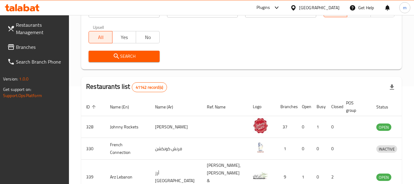
drag, startPoint x: 33, startPoint y: 47, endPoint x: 5, endPoint y: 62, distance: 31.3
click at [33, 47] on span "Branches" at bounding box center [40, 46] width 48 height 7
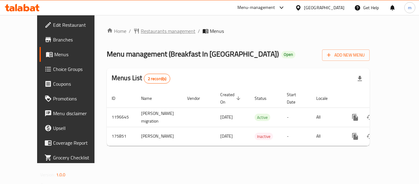
click at [141, 31] on span "Restaurants management" at bounding box center [168, 30] width 55 height 7
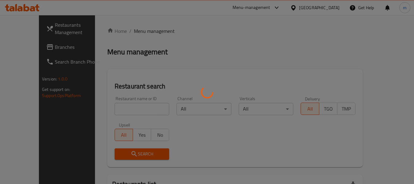
click at [113, 109] on div at bounding box center [207, 92] width 414 height 184
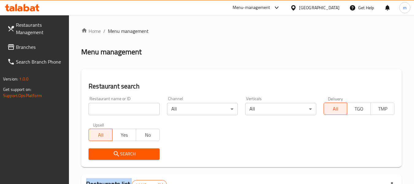
click at [113, 109] on div at bounding box center [207, 92] width 414 height 184
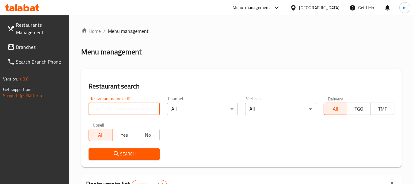
drag, startPoint x: 110, startPoint y: 111, endPoint x: 114, endPoint y: 108, distance: 4.8
click at [110, 111] on input "search" at bounding box center [124, 109] width 71 height 12
paste input "617786"
type input "617786"
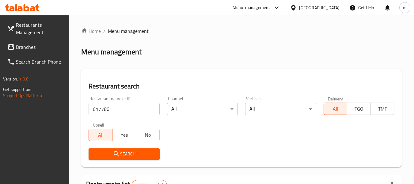
click at [121, 156] on span "Search" at bounding box center [124, 154] width 61 height 8
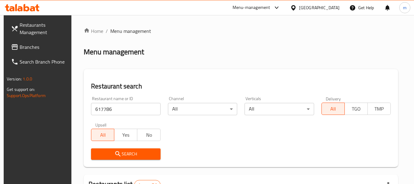
click at [298, 6] on div at bounding box center [294, 7] width 9 height 7
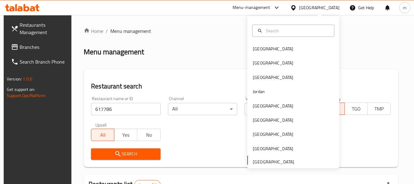
click at [265, 162] on div "Bahrain Egypt Iraq Jordan Kuwait Oman Qatar Saudi Arabia United Arab Emirates" at bounding box center [293, 105] width 92 height 126
drag, startPoint x: 25, startPoint y: 110, endPoint x: 36, endPoint y: 94, distance: 19.7
click at [28, 108] on div "Restaurants Management Branches Search Branch Phone Version: 1.0.0 Get support …" at bounding box center [38, 107] width 69 height 184
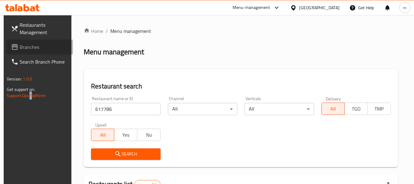
click at [29, 46] on span "Branches" at bounding box center [44, 46] width 48 height 7
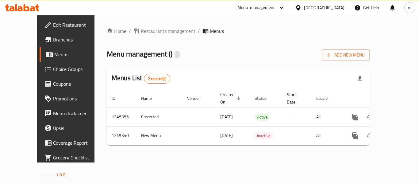
click at [141, 31] on span "Restaurants management" at bounding box center [168, 30] width 55 height 7
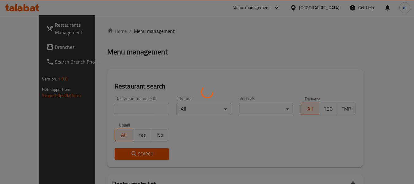
click at [113, 108] on div at bounding box center [207, 92] width 414 height 184
click at [112, 109] on div at bounding box center [207, 92] width 414 height 184
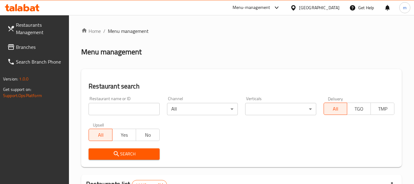
click at [111, 109] on div at bounding box center [207, 92] width 414 height 184
drag, startPoint x: 111, startPoint y: 109, endPoint x: 115, endPoint y: 107, distance: 4.0
click at [111, 109] on input "search" at bounding box center [124, 109] width 71 height 12
paste input "682496"
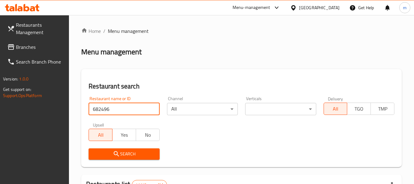
type input "682496"
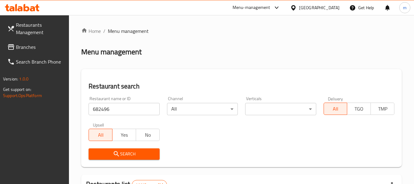
click at [116, 154] on icon "submit" at bounding box center [116, 153] width 7 height 7
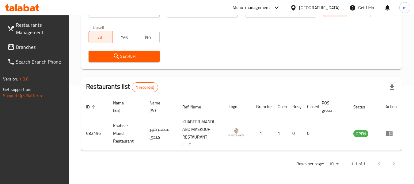
scroll to position [90, 0]
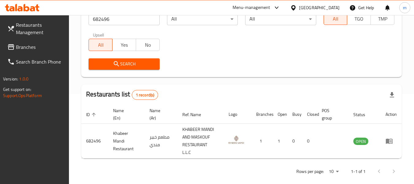
click at [28, 2] on div at bounding box center [22, 8] width 44 height 12
click at [296, 8] on icon at bounding box center [293, 8] width 6 height 6
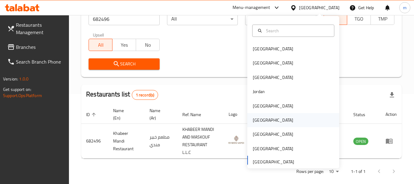
click at [256, 120] on div "Oman" at bounding box center [273, 120] width 40 height 7
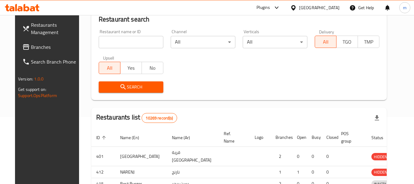
scroll to position [90, 0]
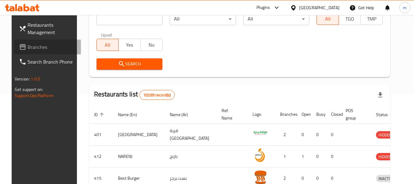
click at [40, 46] on span "Branches" at bounding box center [52, 46] width 48 height 7
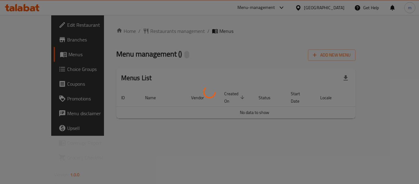
click at [142, 29] on div at bounding box center [209, 92] width 419 height 184
click at [139, 33] on div at bounding box center [209, 92] width 419 height 184
click at [139, 32] on div at bounding box center [209, 92] width 419 height 184
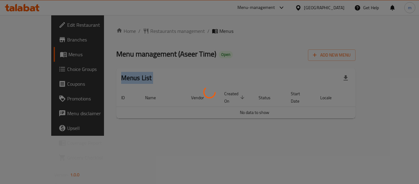
click at [139, 32] on div at bounding box center [209, 92] width 419 height 184
click at [140, 32] on div at bounding box center [209, 92] width 419 height 184
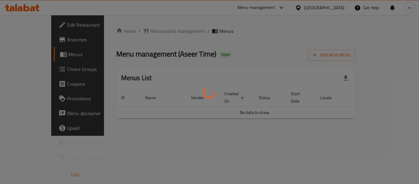
click at [140, 32] on div at bounding box center [209, 92] width 419 height 184
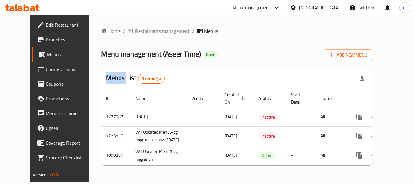
click at [140, 32] on span "Restaurants management" at bounding box center [162, 30] width 55 height 7
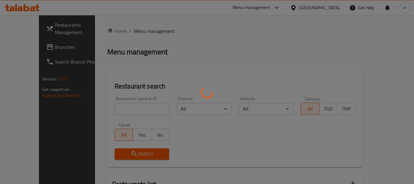
click at [122, 112] on div at bounding box center [207, 92] width 414 height 184
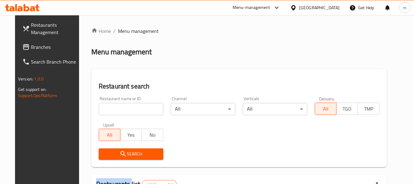
click at [122, 112] on div at bounding box center [207, 92] width 414 height 184
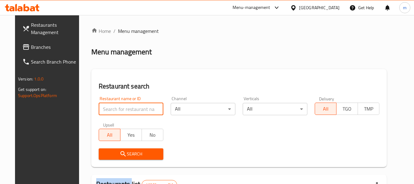
click at [122, 112] on input "search" at bounding box center [131, 109] width 65 height 12
paste input "631206"
type input "631206"
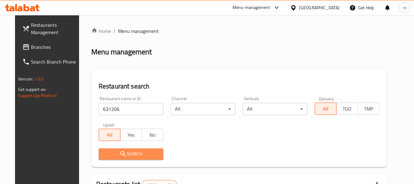
drag, startPoint x: 128, startPoint y: 154, endPoint x: 230, endPoint y: 121, distance: 106.8
click at [129, 154] on span "Search" at bounding box center [131, 154] width 55 height 8
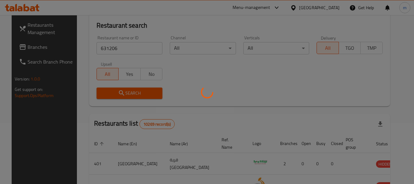
scroll to position [90, 0]
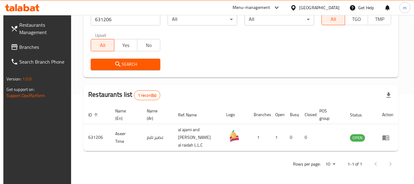
click at [297, 5] on icon at bounding box center [293, 8] width 6 height 6
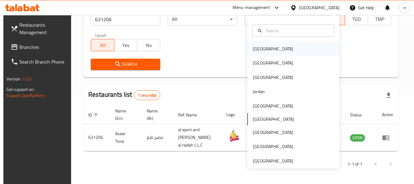
click at [255, 48] on div "[GEOGRAPHIC_DATA]" at bounding box center [273, 48] width 40 height 7
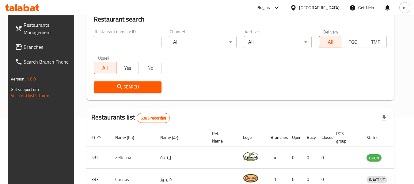
scroll to position [90, 0]
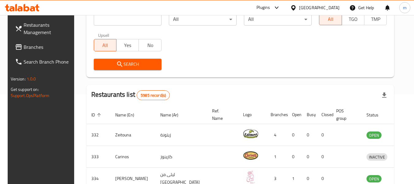
click at [29, 47] on span "Branches" at bounding box center [48, 46] width 48 height 7
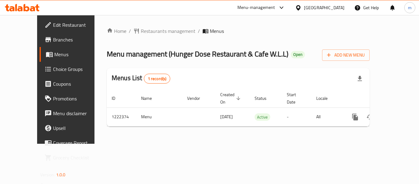
click at [145, 30] on span "Restaurants management" at bounding box center [168, 30] width 55 height 7
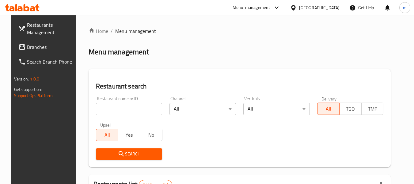
click at [108, 112] on div at bounding box center [207, 92] width 414 height 184
click at [108, 112] on input "search" at bounding box center [129, 109] width 67 height 12
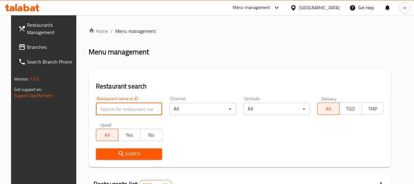
click at [109, 112] on input "search" at bounding box center [129, 109] width 67 height 12
paste input "674047"
type input "674047"
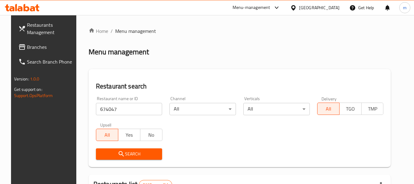
click at [120, 152] on span "Search" at bounding box center [129, 154] width 57 height 8
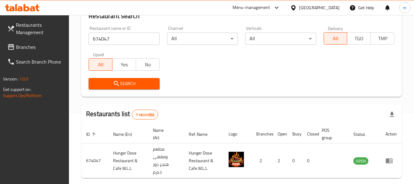
scroll to position [98, 0]
